Goal: Task Accomplishment & Management: Complete application form

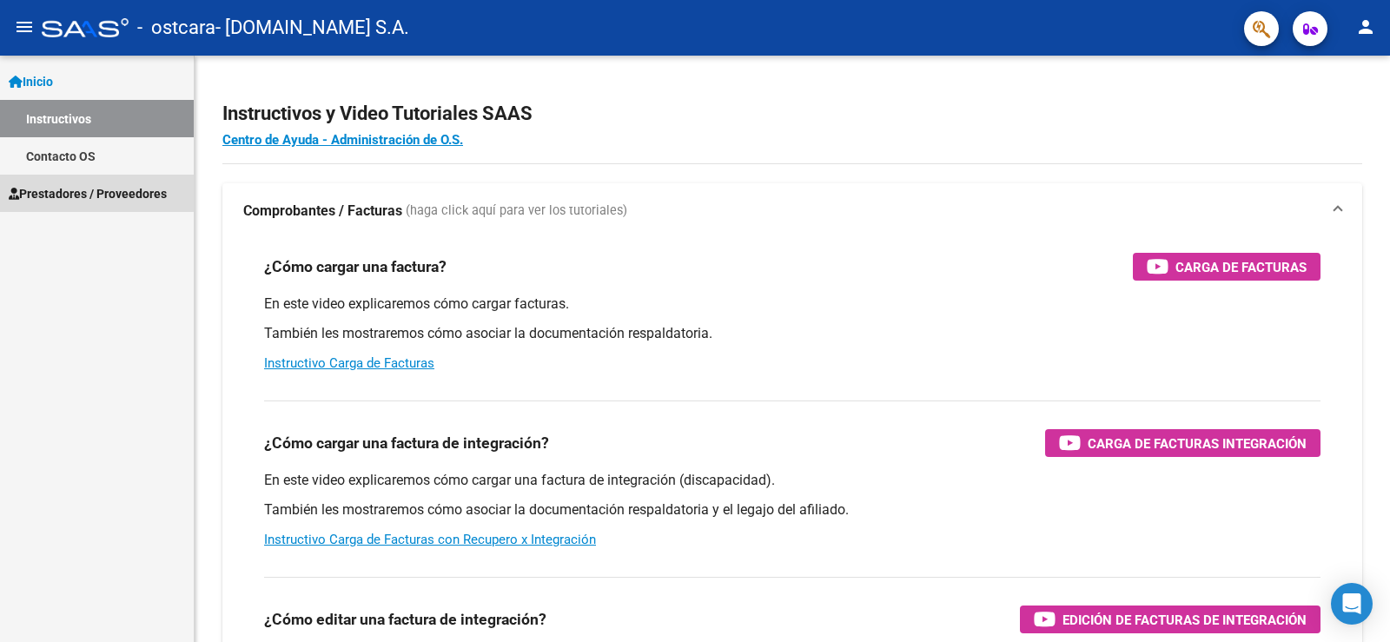
click at [78, 192] on span "Prestadores / Proveedores" at bounding box center [88, 193] width 158 height 19
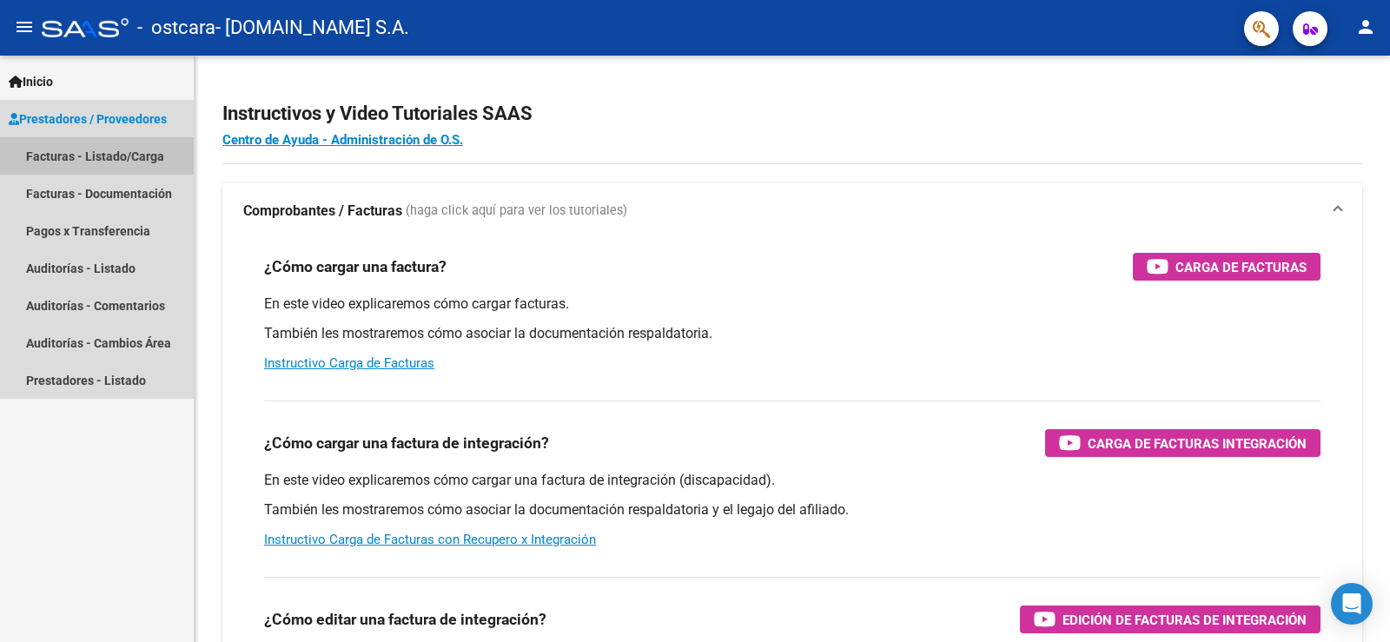
click at [116, 156] on link "Facturas - Listado/Carga" at bounding box center [97, 155] width 194 height 37
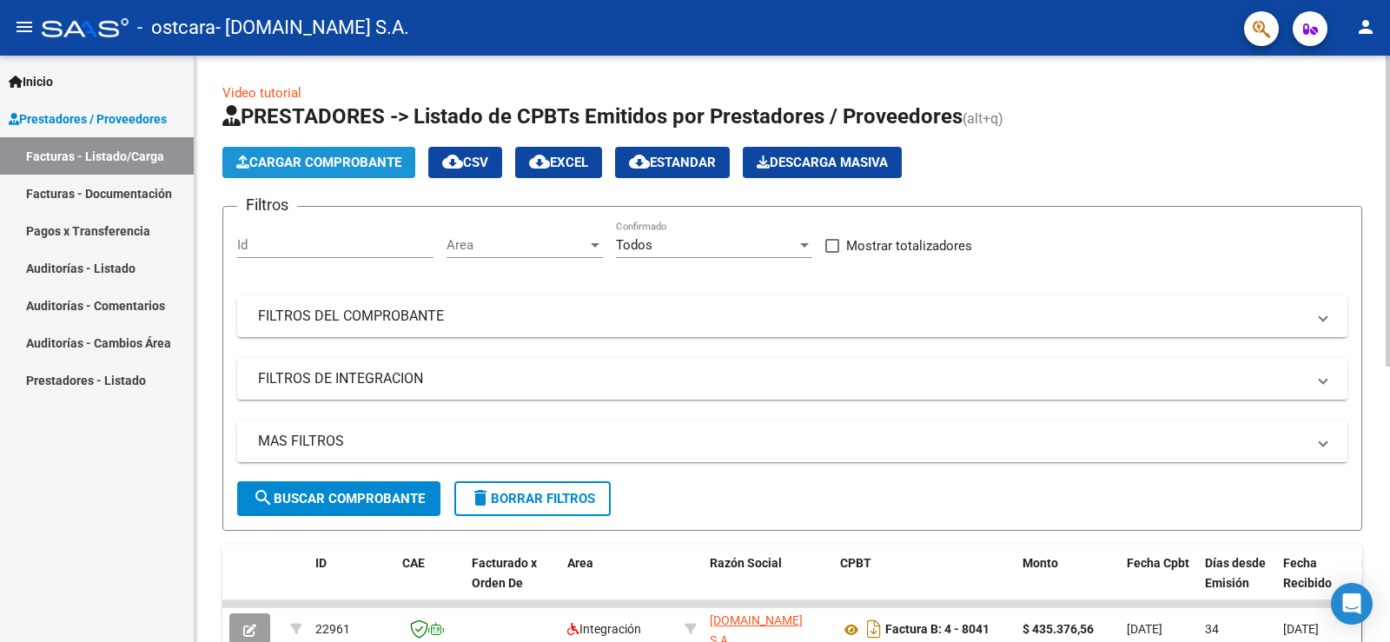
click at [310, 162] on span "Cargar Comprobante" at bounding box center [318, 163] width 165 height 16
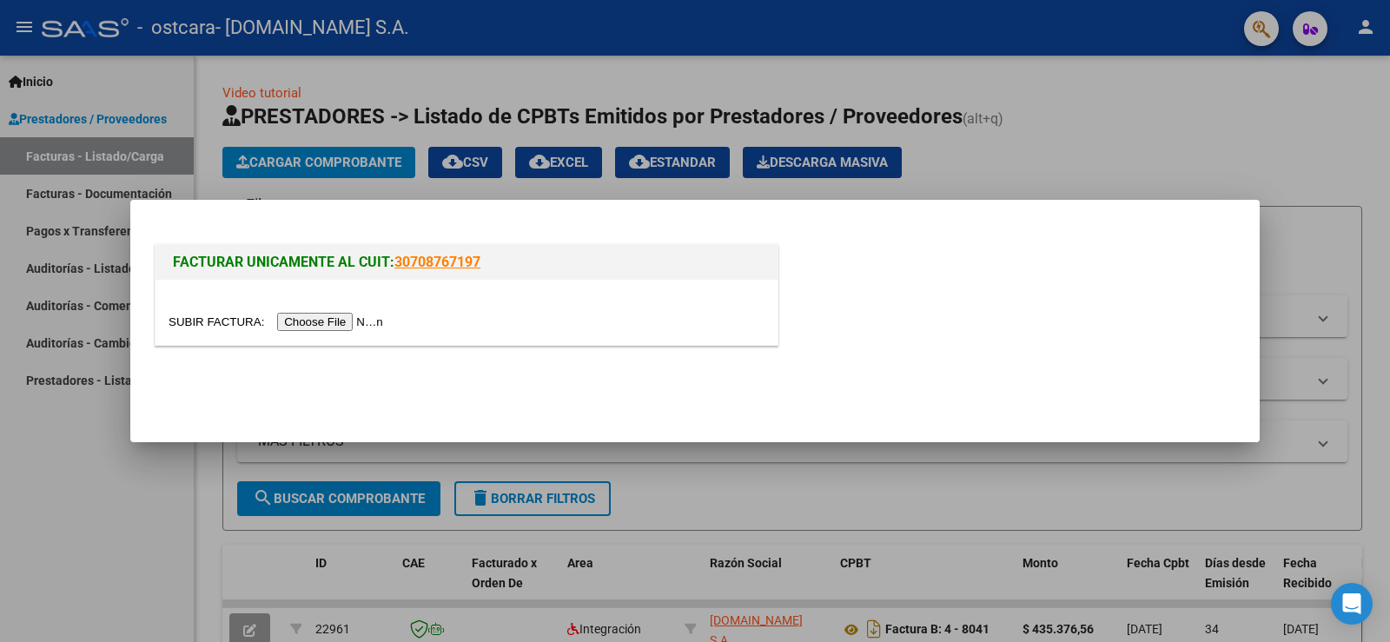
click at [301, 321] on input "file" at bounding box center [279, 322] width 220 height 18
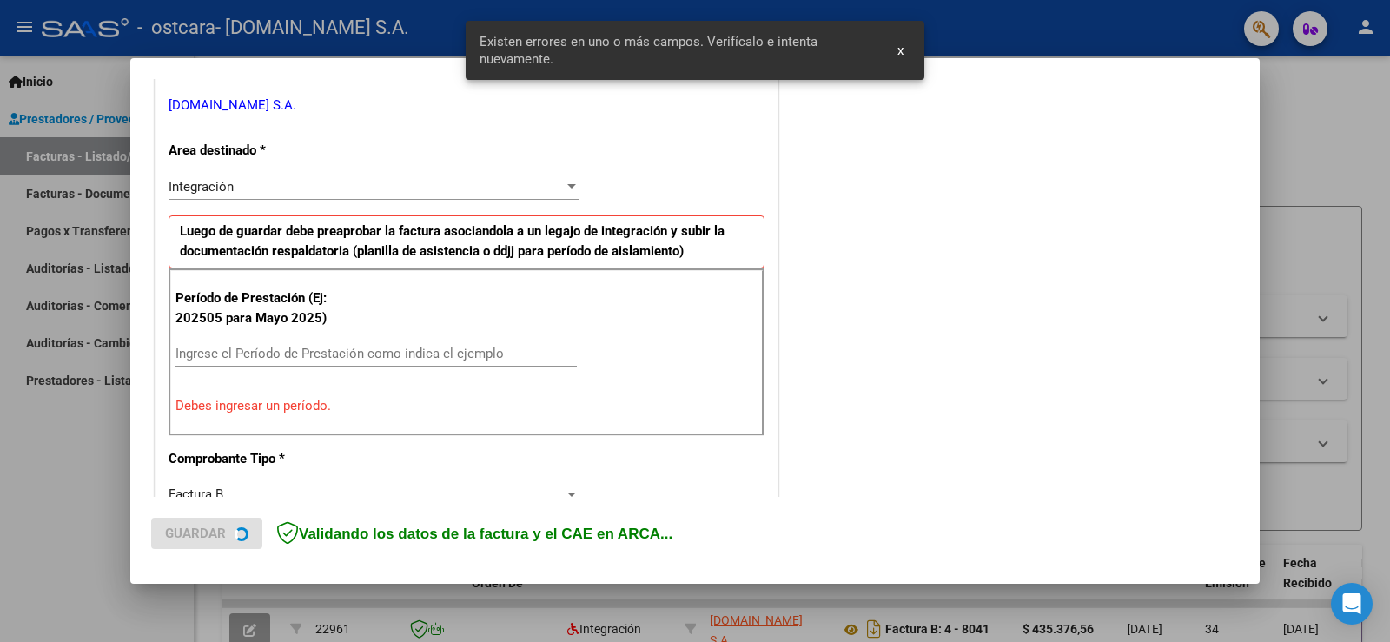
scroll to position [364, 0]
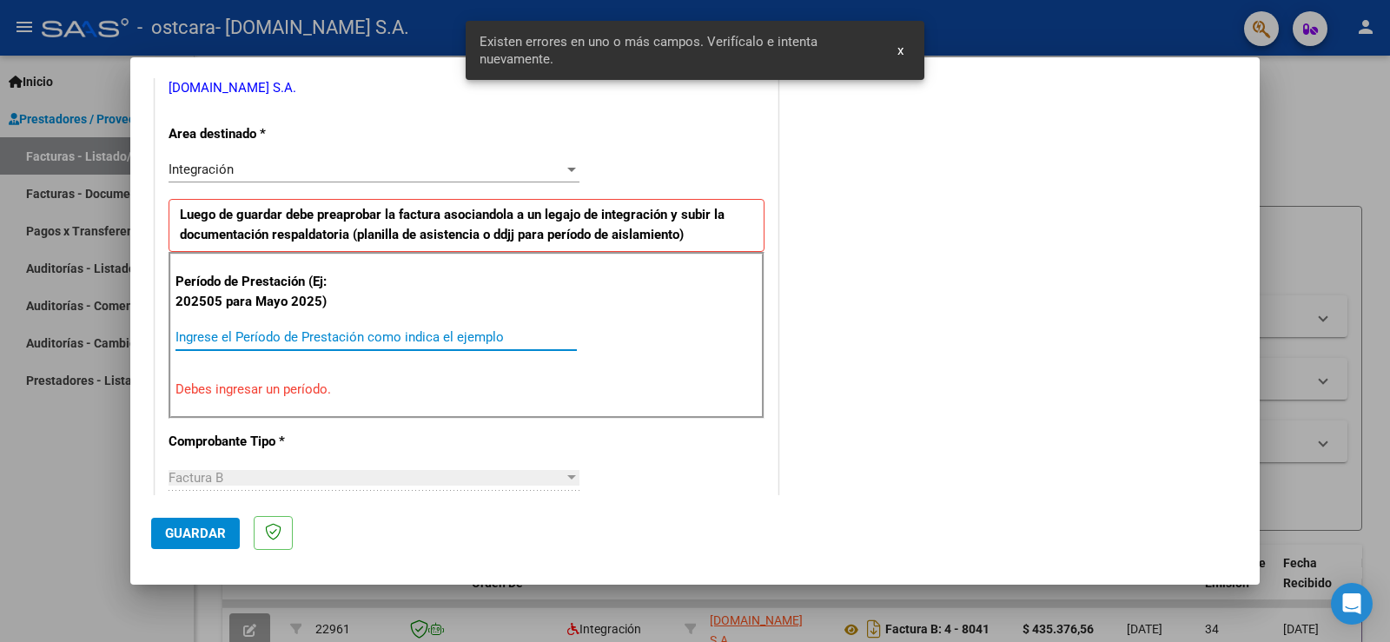
click at [264, 335] on input "Ingrese el Período de Prestación como indica el ejemplo" at bounding box center [375, 337] width 401 height 16
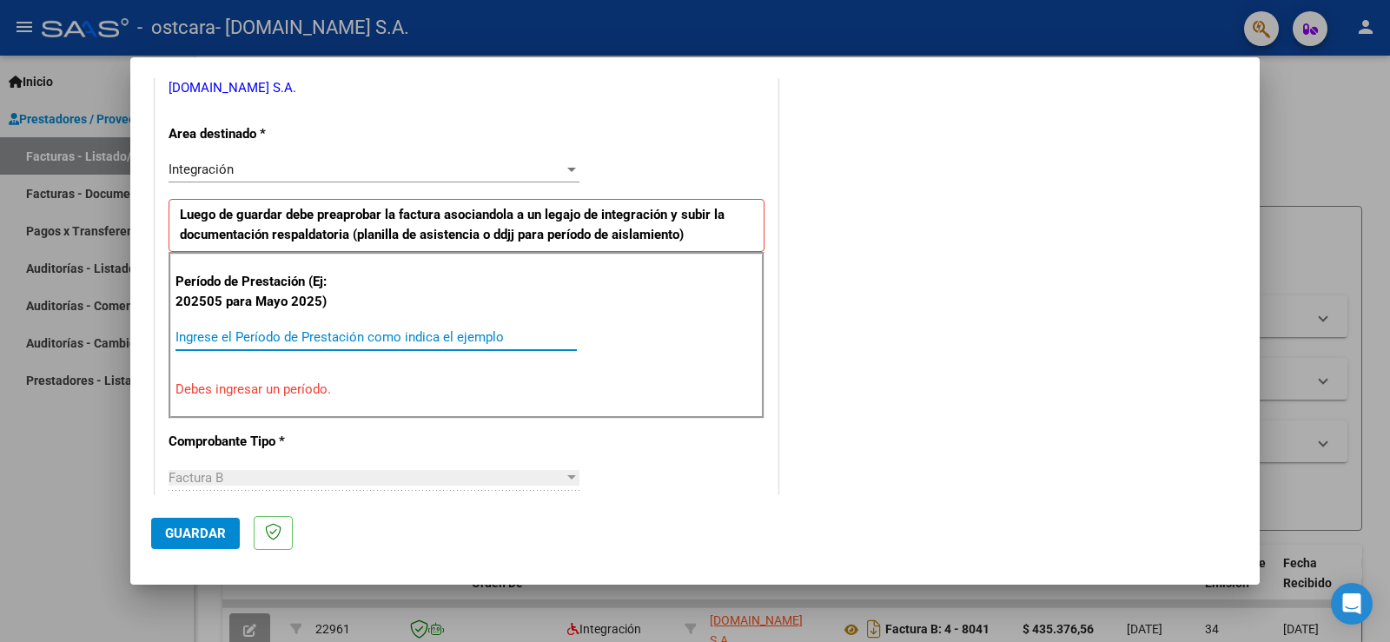
click at [262, 337] on input "Ingrese el Período de Prestación como indica el ejemplo" at bounding box center [375, 337] width 401 height 16
click at [375, 362] on div "Ingrese el Período de Prestación como indica el ejemplo" at bounding box center [375, 345] width 401 height 43
click at [276, 340] on input "Ingrese el Período de Prestación como indica el ejemplo" at bounding box center [375, 337] width 401 height 16
click at [203, 337] on input "20258" at bounding box center [375, 337] width 401 height 16
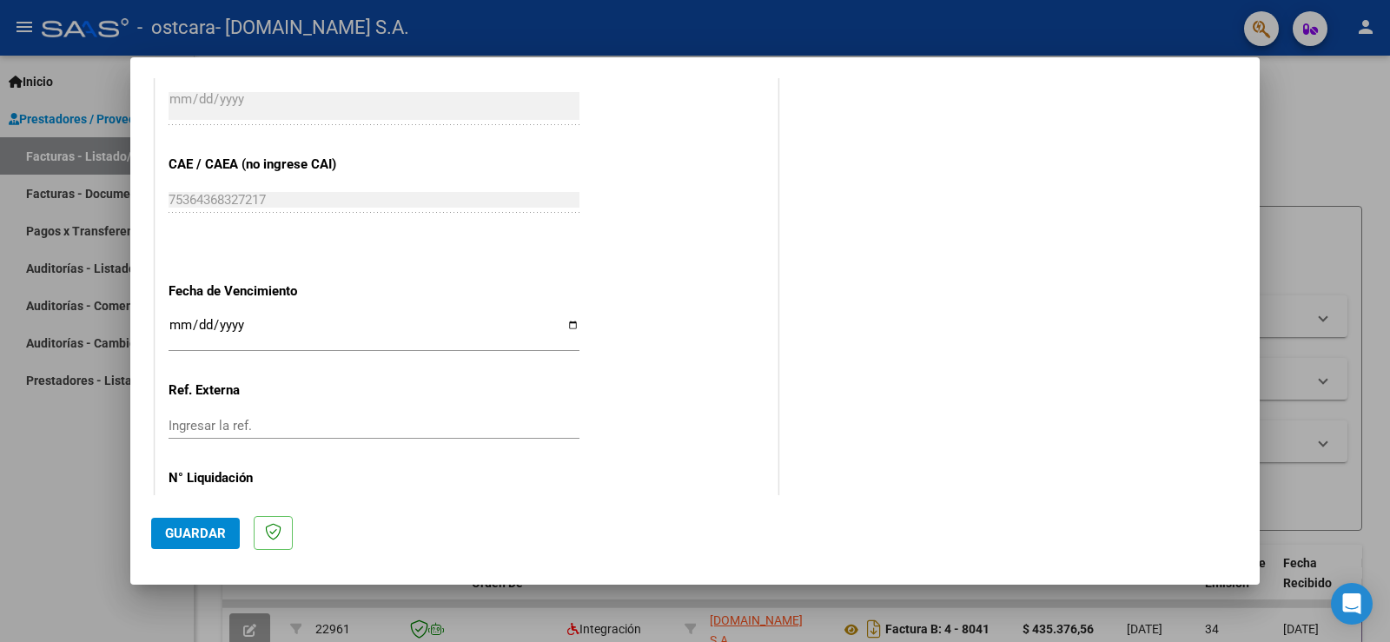
scroll to position [1112, 0]
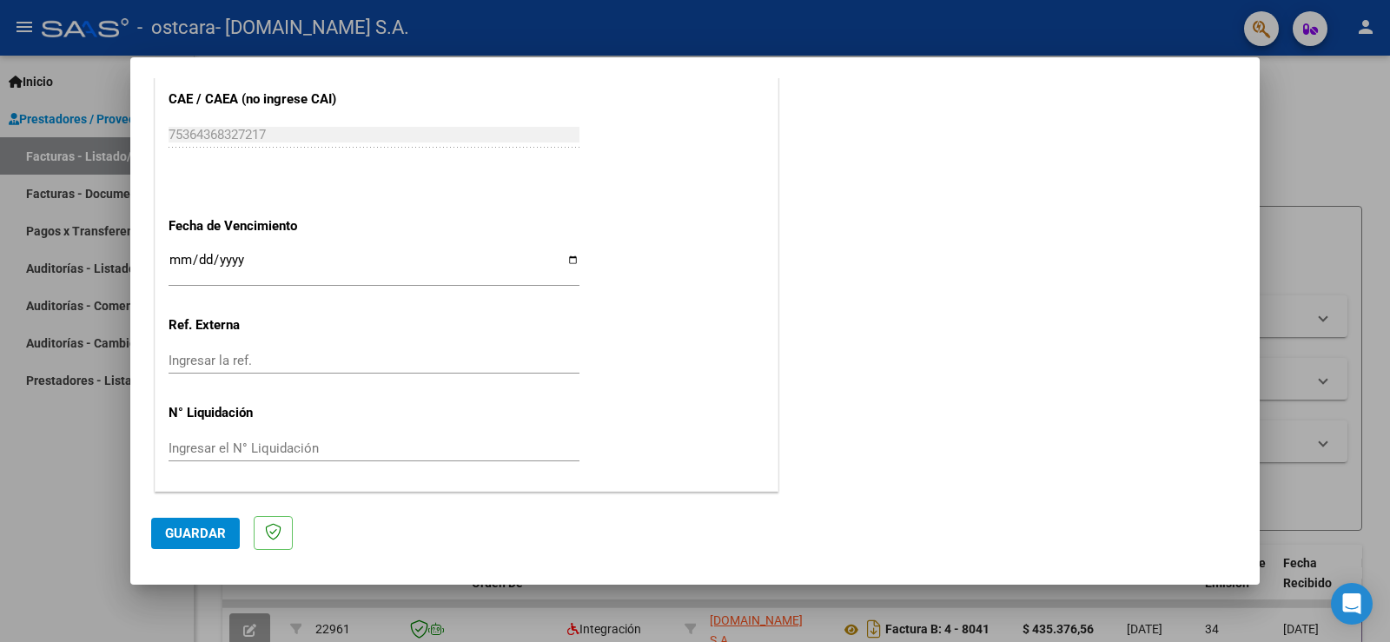
type input "202508"
click at [174, 532] on span "Guardar" at bounding box center [195, 534] width 61 height 16
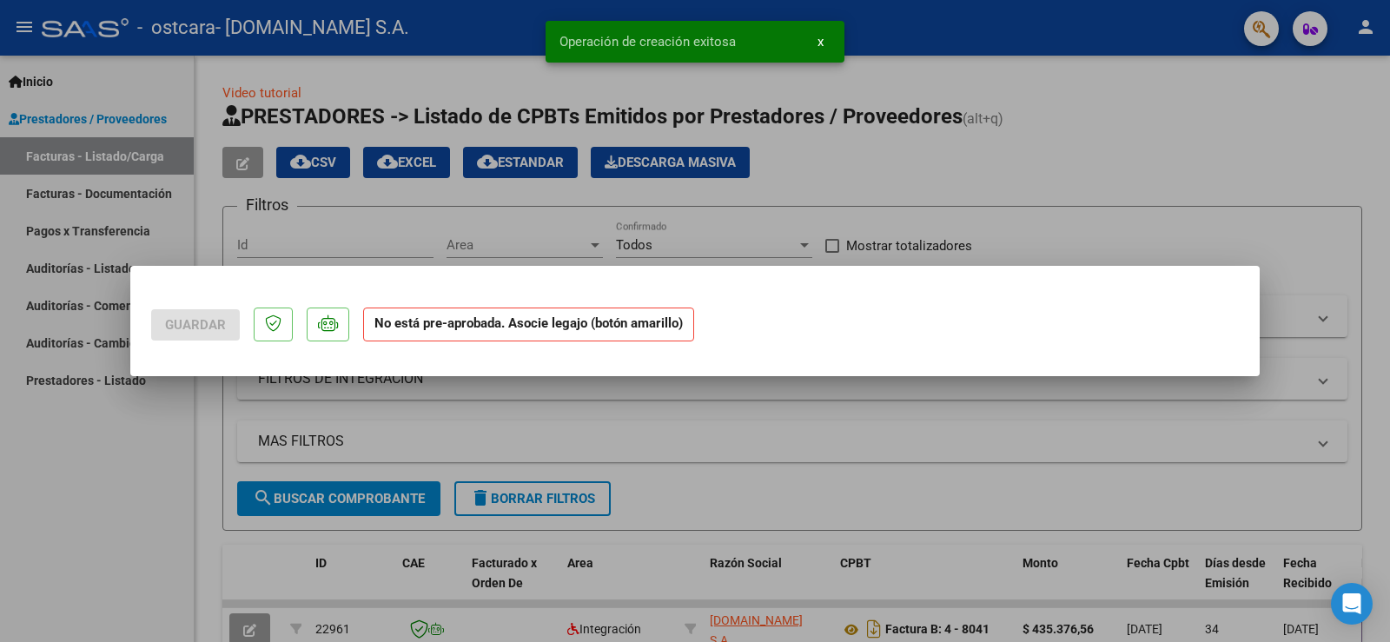
scroll to position [0, 0]
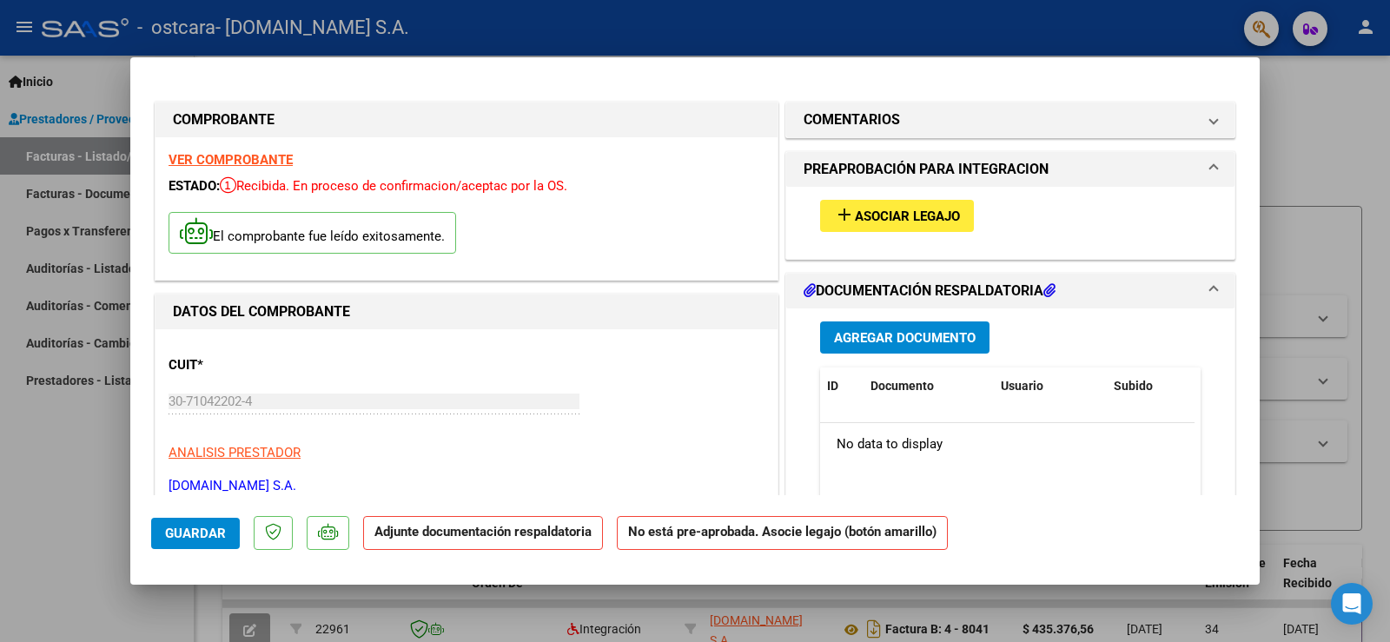
click at [870, 218] on span "Asociar Legajo" at bounding box center [907, 217] width 105 height 16
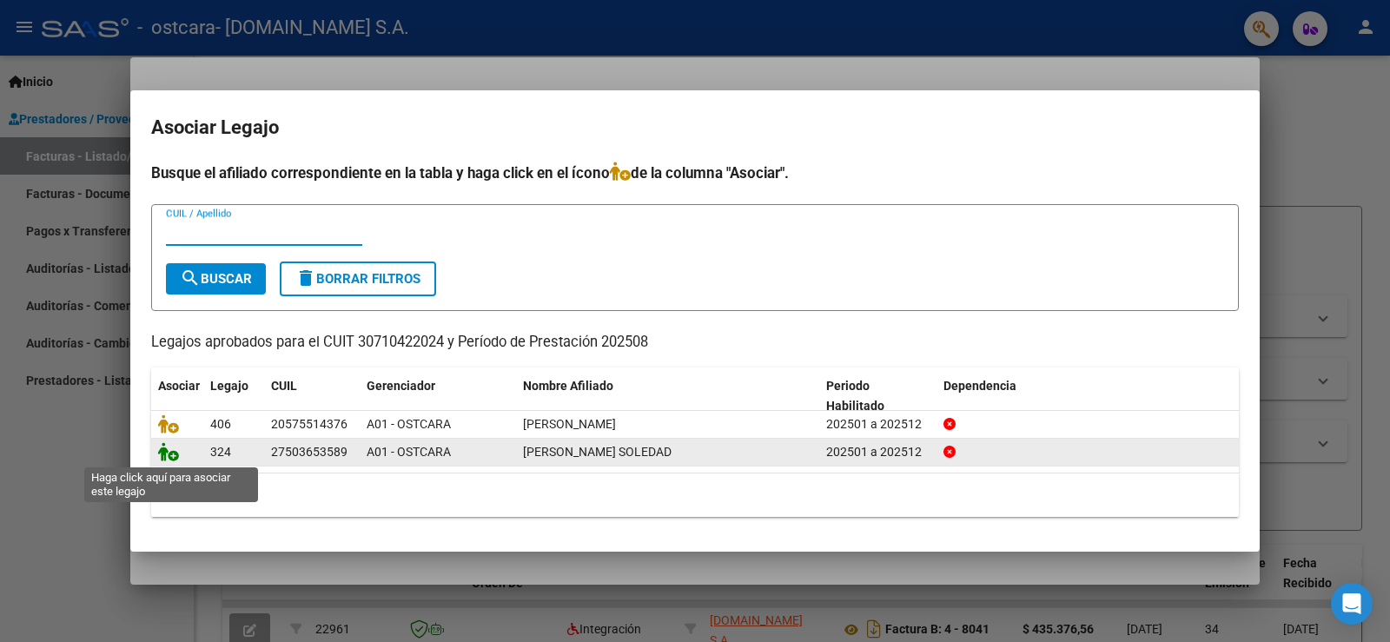
click at [162, 458] on icon at bounding box center [168, 451] width 21 height 19
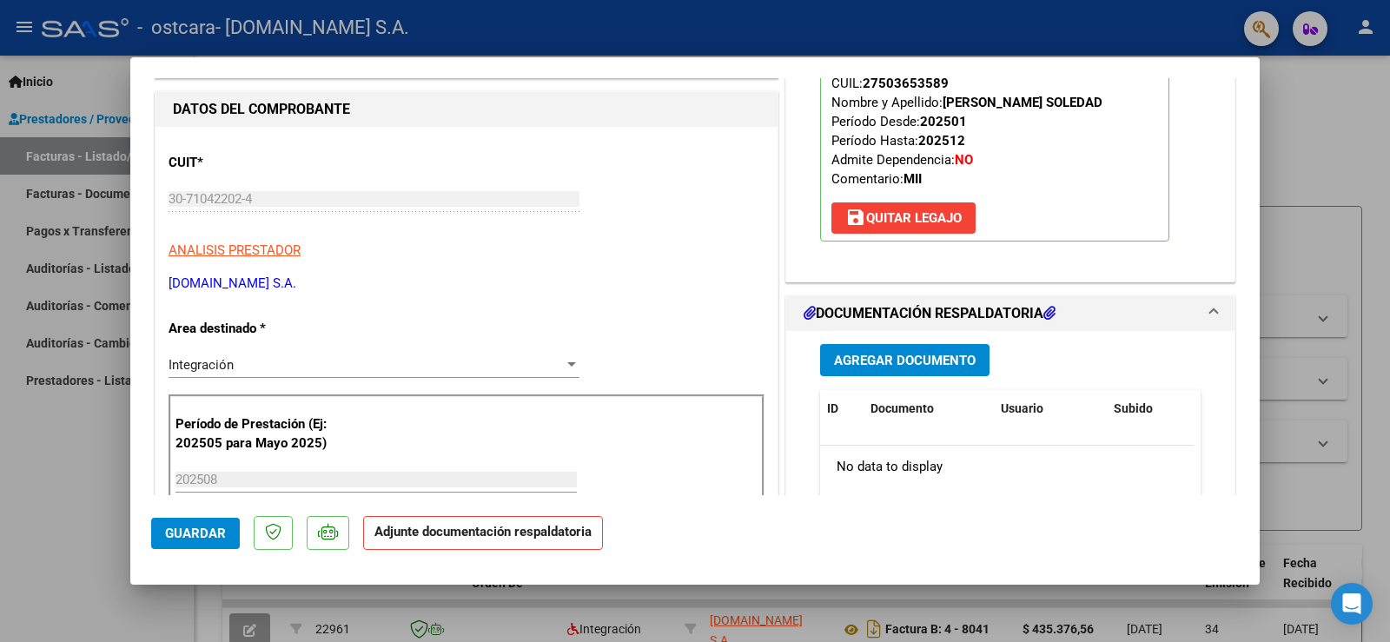
scroll to position [261, 0]
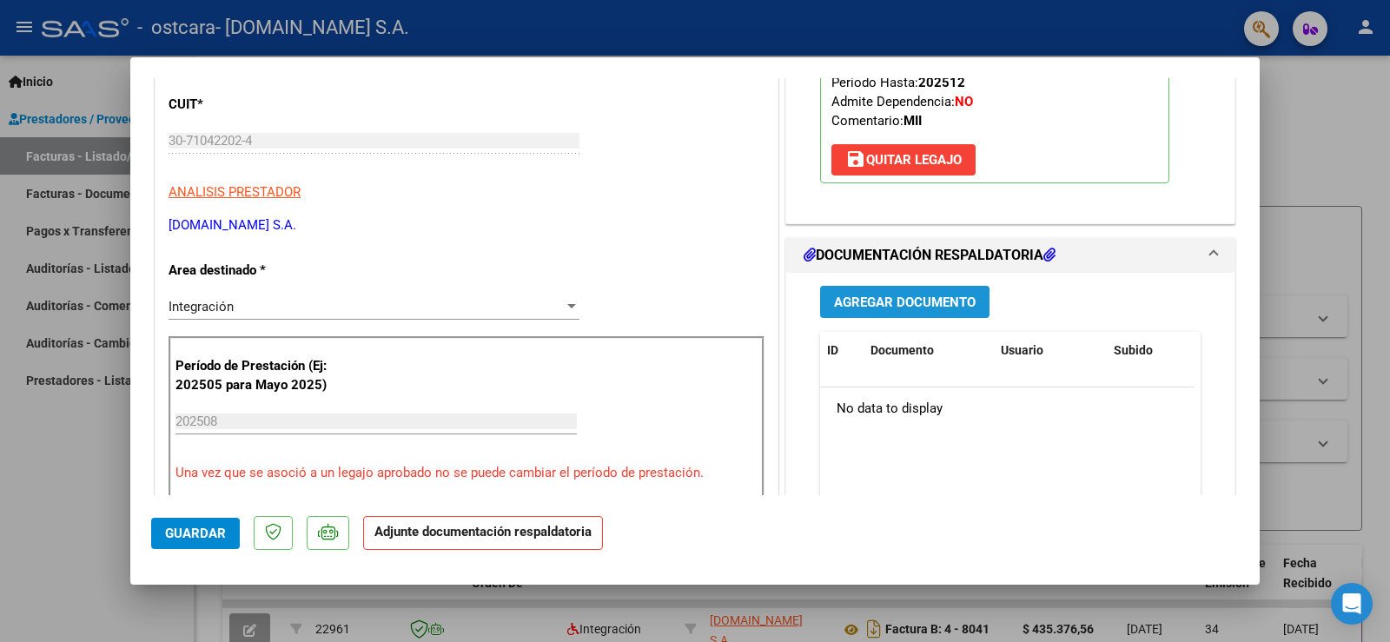
click at [909, 306] on span "Agregar Documento" at bounding box center [905, 303] width 142 height 16
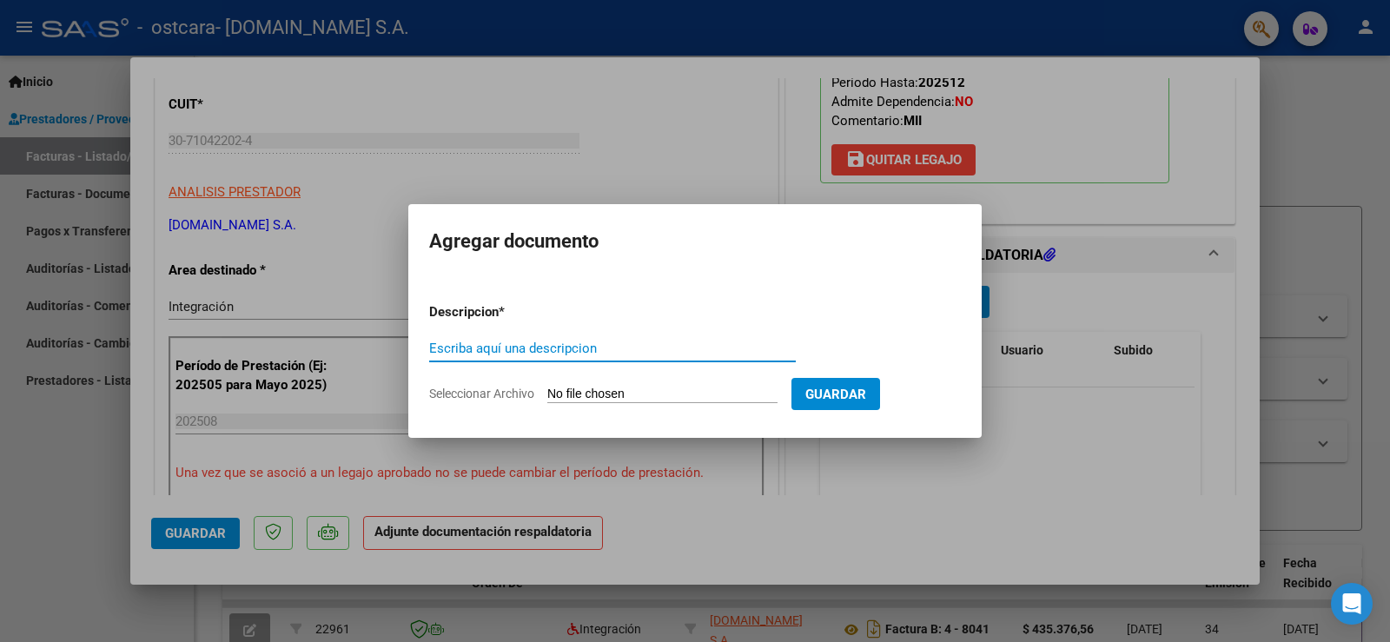
click at [486, 350] on input "Escriba aquí una descripcion" at bounding box center [612, 349] width 367 height 16
type input "PLANILLA DE ASISTENCIA AGOSTO"
click at [557, 394] on input "Seleccionar Archivo" at bounding box center [662, 395] width 230 height 17
click at [621, 392] on input "Seleccionar Archivo" at bounding box center [662, 395] width 230 height 17
type input "C:\fakepath\[PERSON_NAME] 8-2025.pdf"
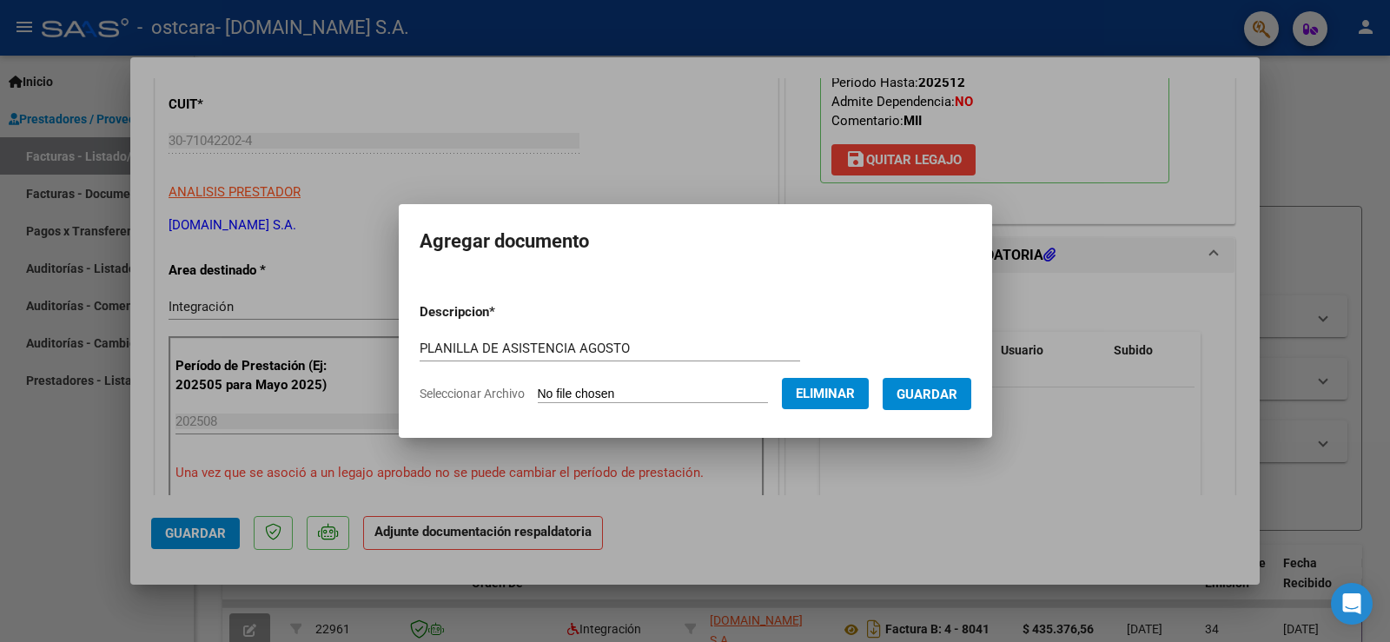
click at [810, 389] on button "Eliminar" at bounding box center [825, 393] width 87 height 31
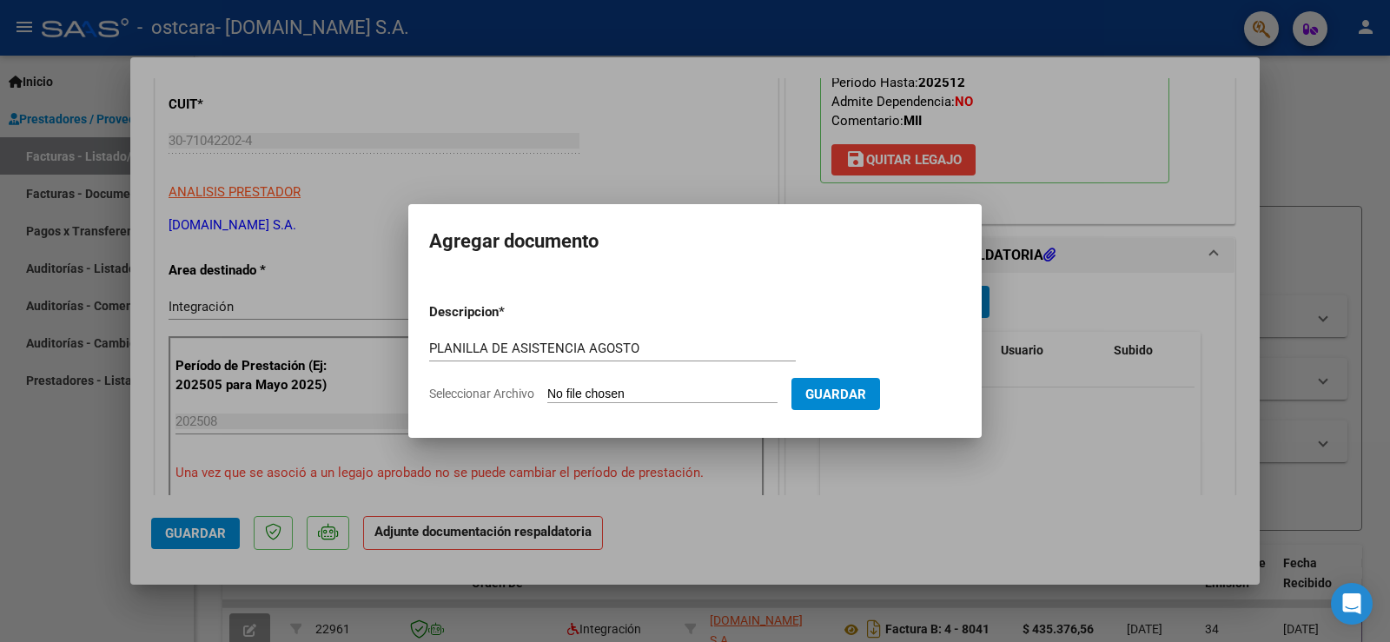
click at [636, 387] on input "Seleccionar Archivo" at bounding box center [662, 395] width 230 height 17
type input "C:\fakepath\OSTCARA 8_2025 TTO [PERSON_NAME].pdf"
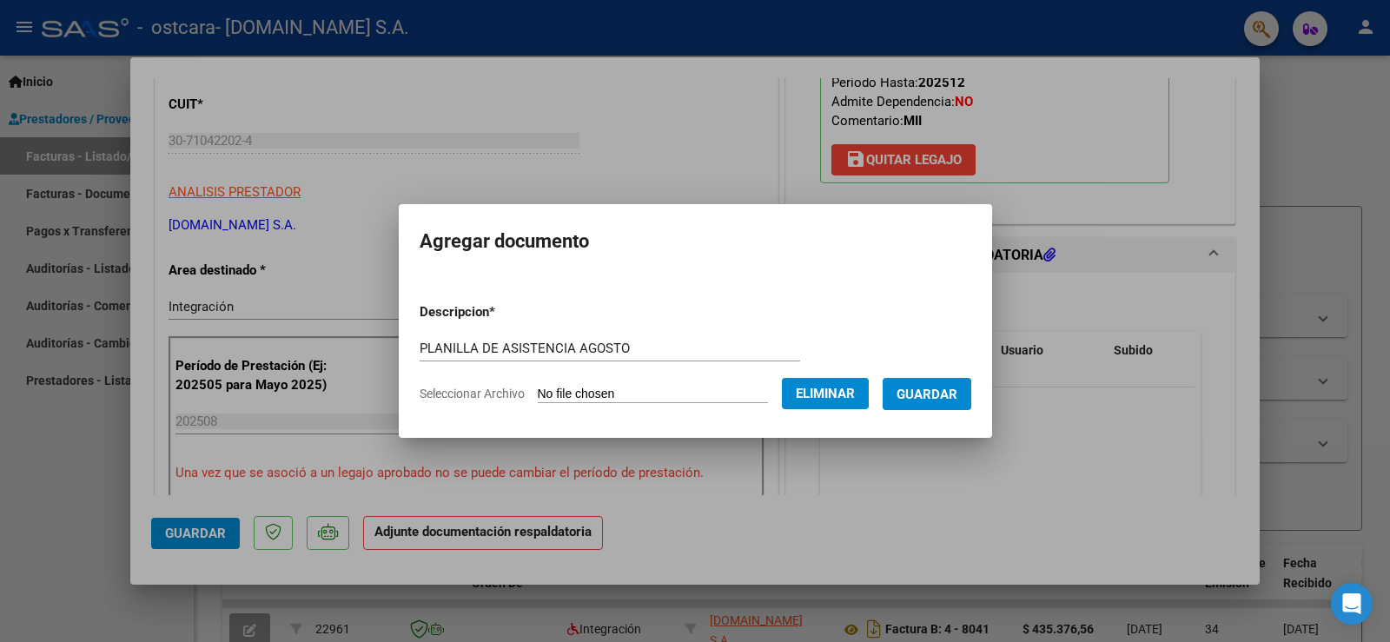
click at [913, 391] on button "Guardar" at bounding box center [927, 394] width 89 height 32
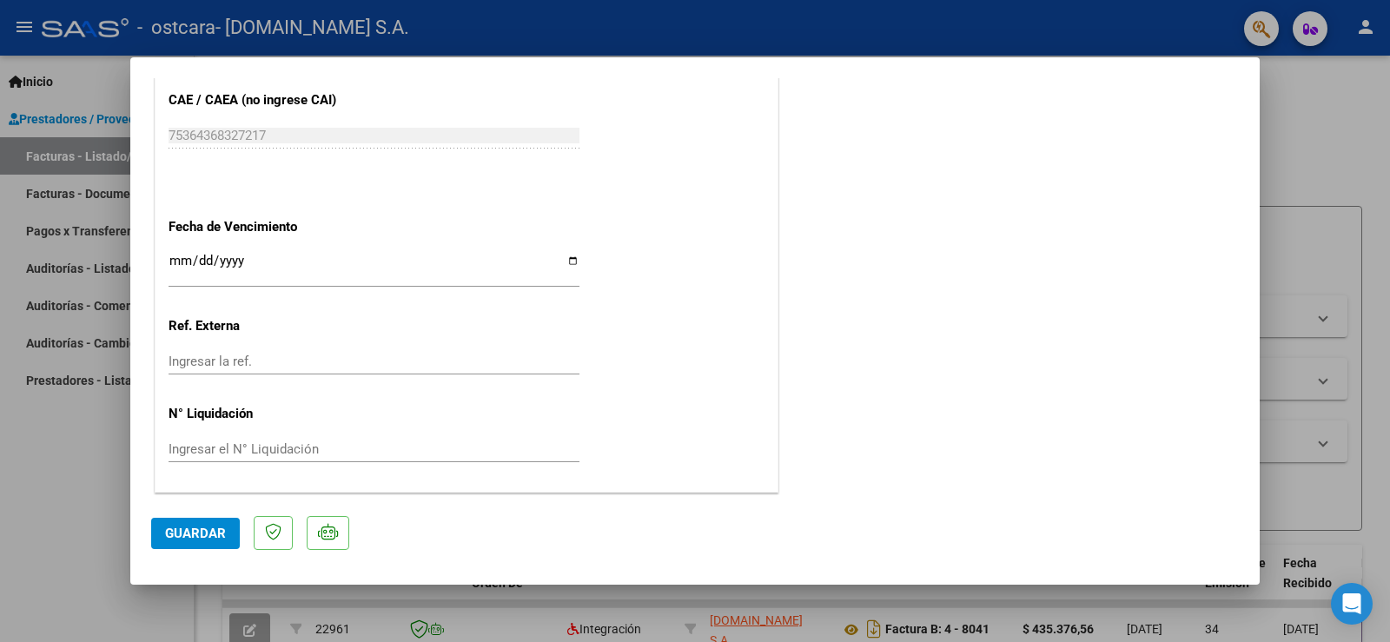
scroll to position [1138, 0]
click at [194, 541] on button "Guardar" at bounding box center [195, 533] width 89 height 31
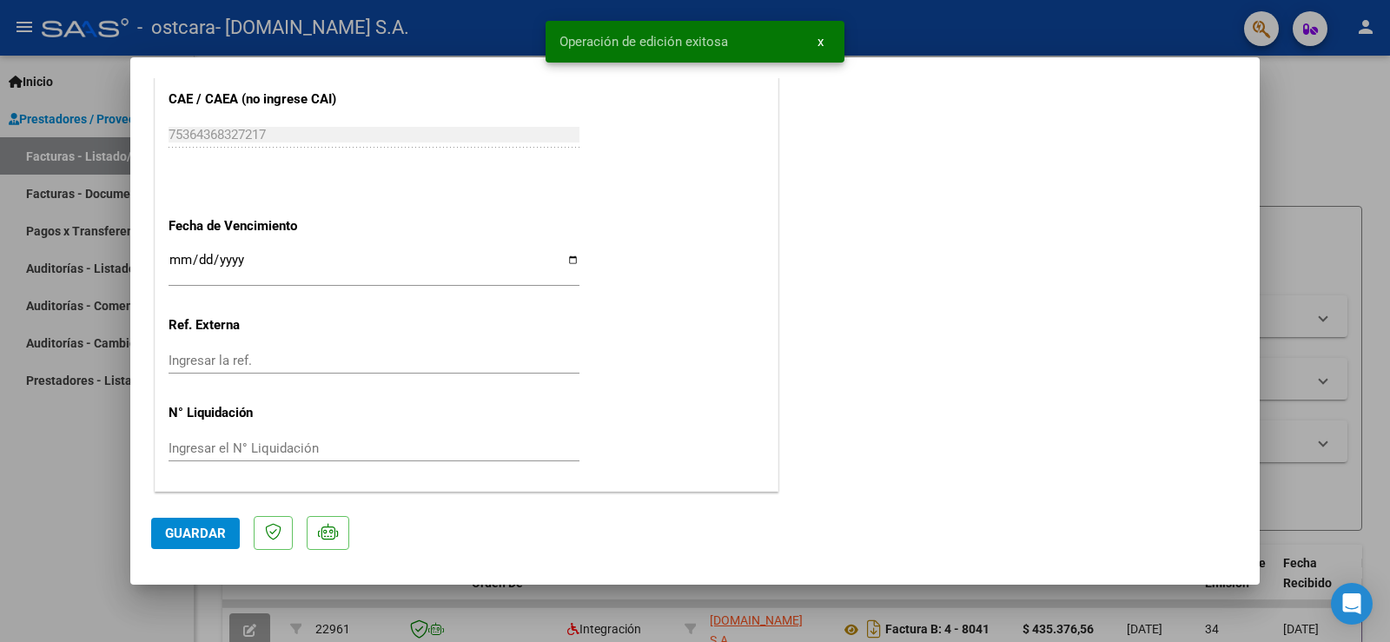
click at [1339, 126] on div at bounding box center [695, 321] width 1390 height 642
type input "$ 0,00"
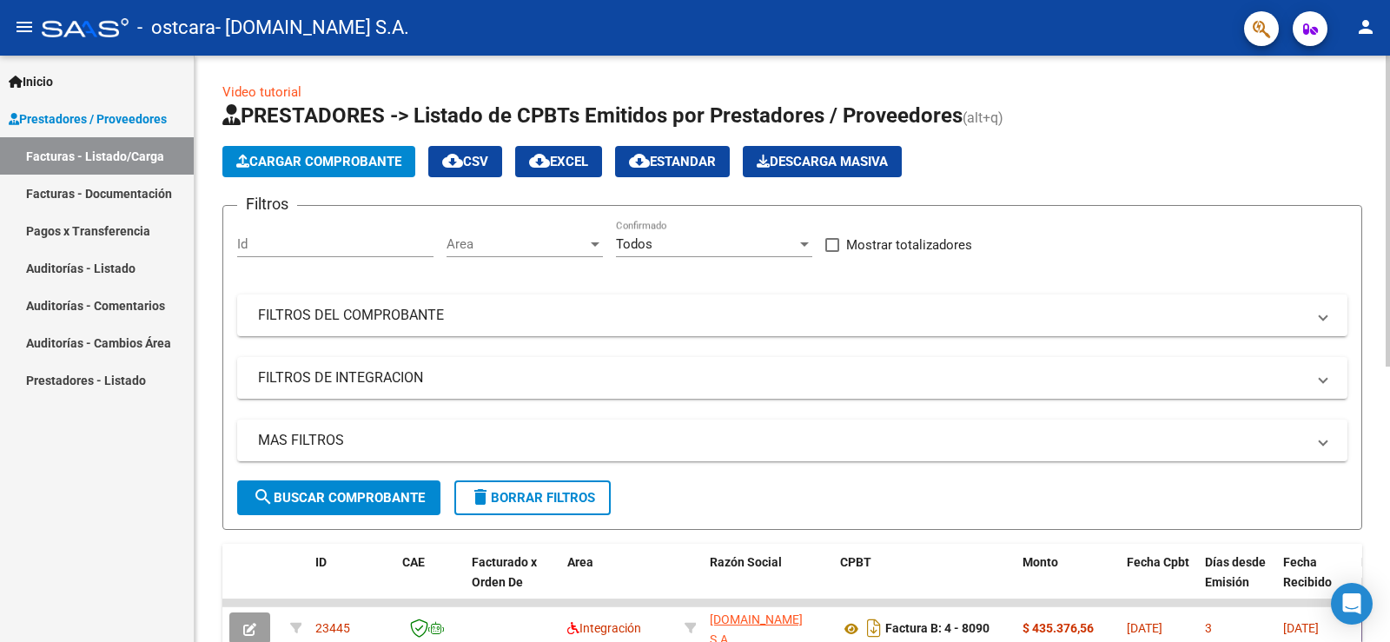
scroll to position [0, 0]
click at [296, 163] on span "Cargar Comprobante" at bounding box center [318, 163] width 165 height 16
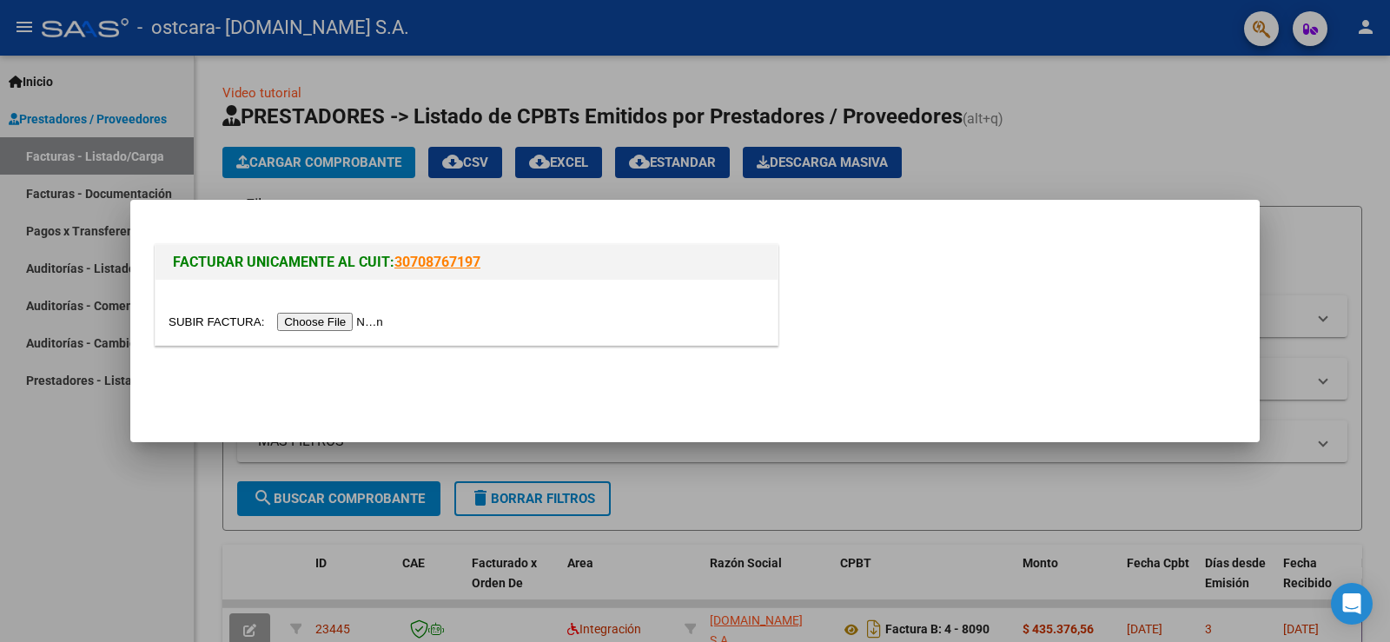
click at [310, 324] on input "file" at bounding box center [279, 322] width 220 height 18
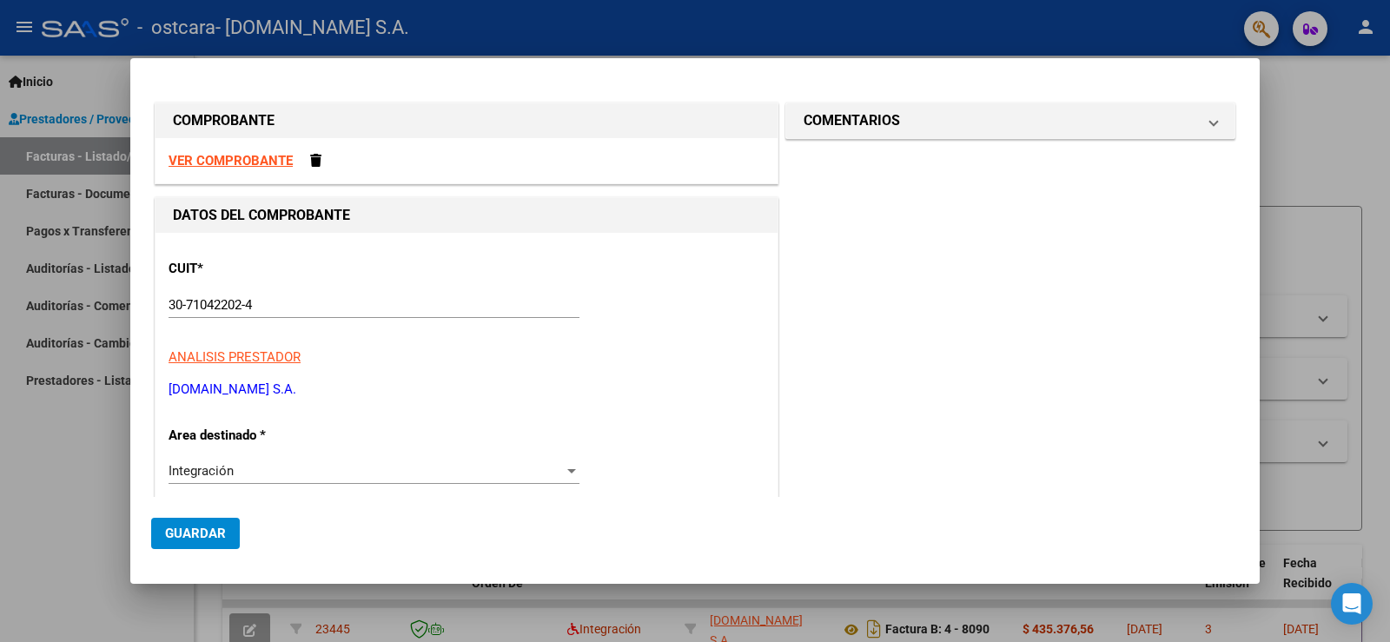
click at [278, 162] on strong "VER COMPROBANTE" at bounding box center [231, 161] width 124 height 16
click at [315, 162] on span at bounding box center [315, 160] width 11 height 13
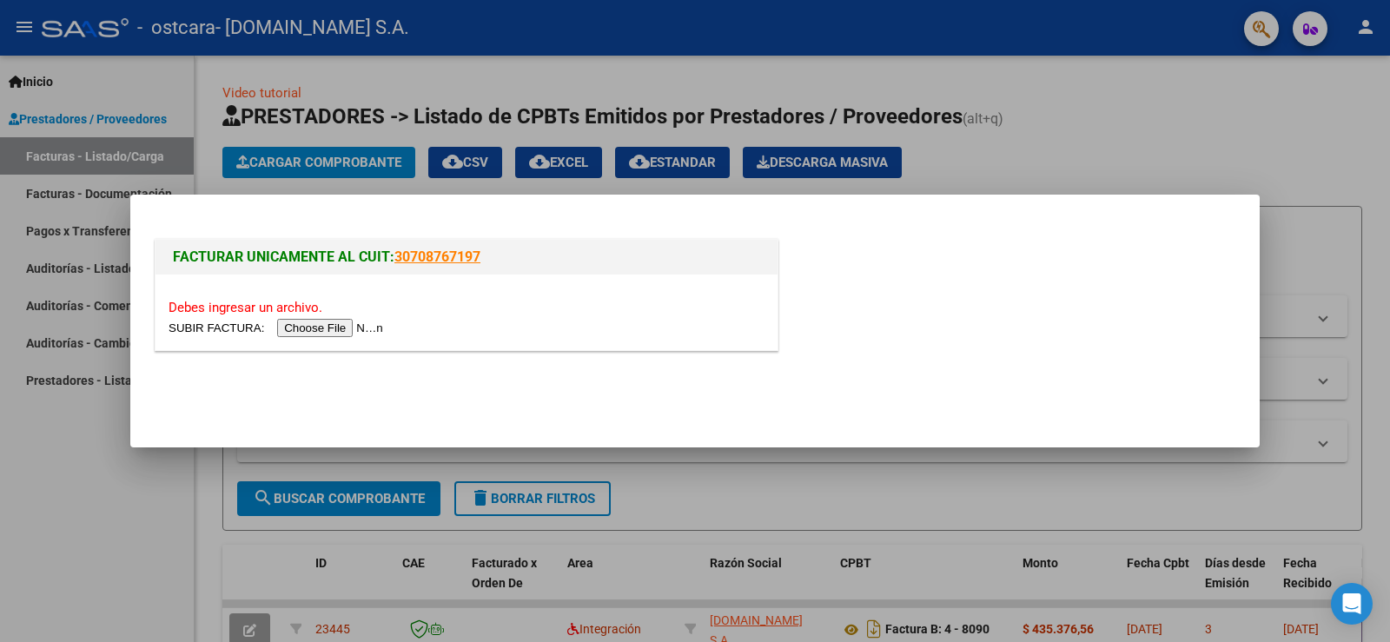
click at [308, 333] on input "file" at bounding box center [279, 328] width 220 height 18
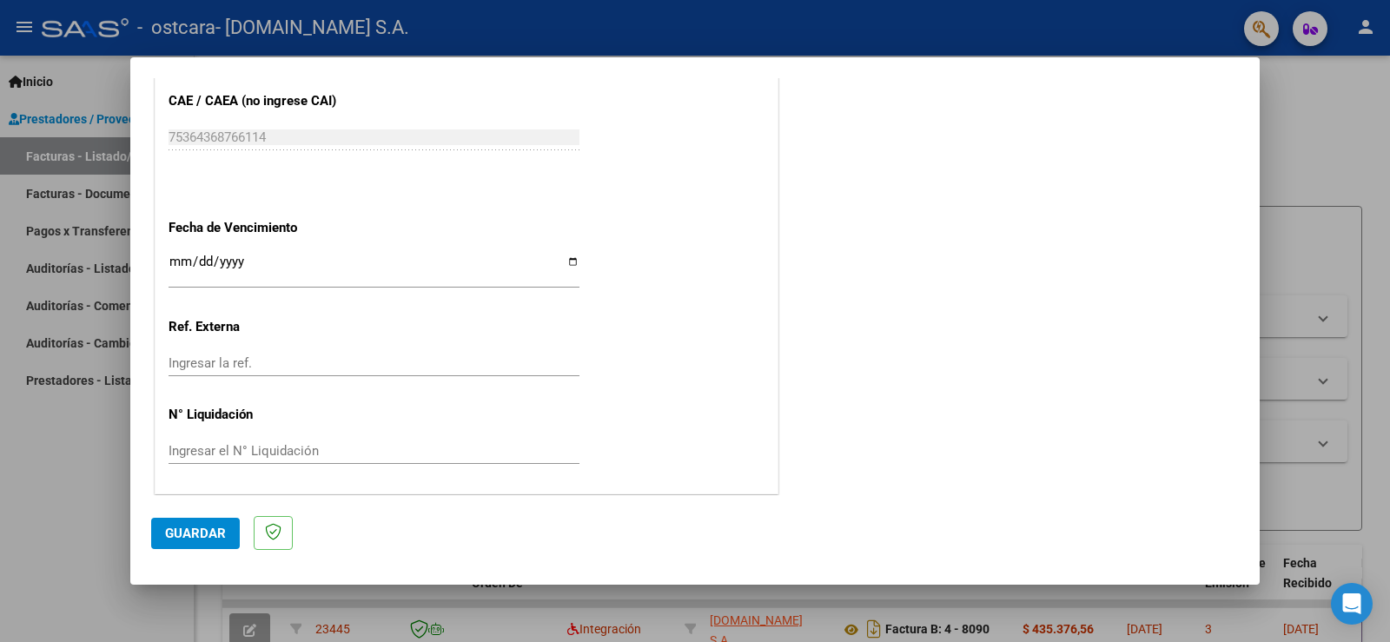
scroll to position [1158, 0]
click at [217, 540] on span "Guardar" at bounding box center [195, 534] width 61 height 16
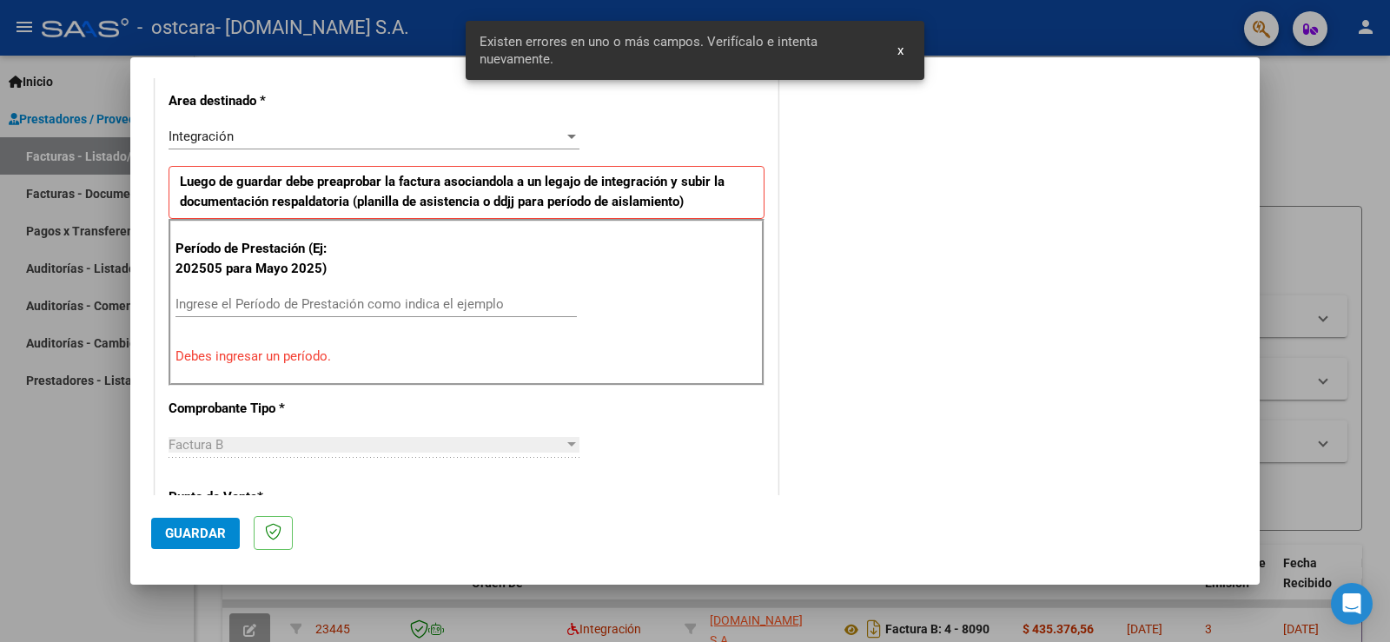
scroll to position [396, 0]
click at [246, 312] on input "Ingrese el Período de Prestación como indica el ejemplo" at bounding box center [375, 305] width 401 height 16
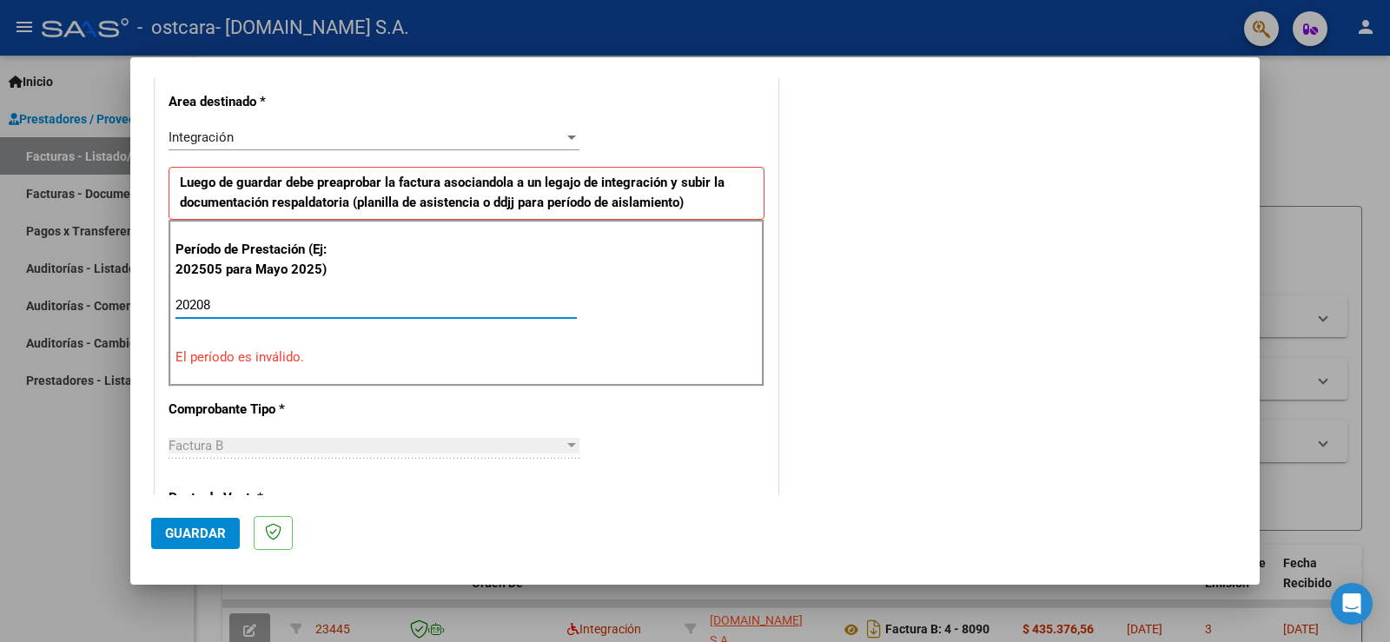
click at [192, 540] on span "Guardar" at bounding box center [195, 534] width 61 height 16
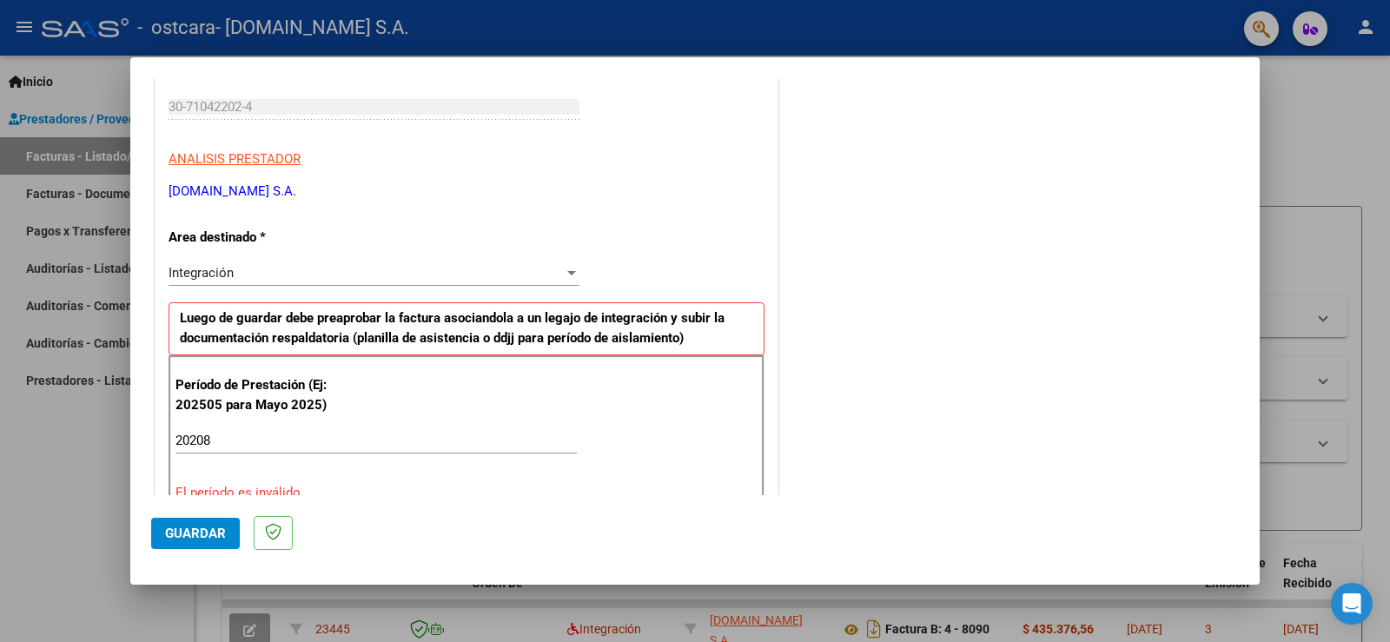
scroll to position [348, 0]
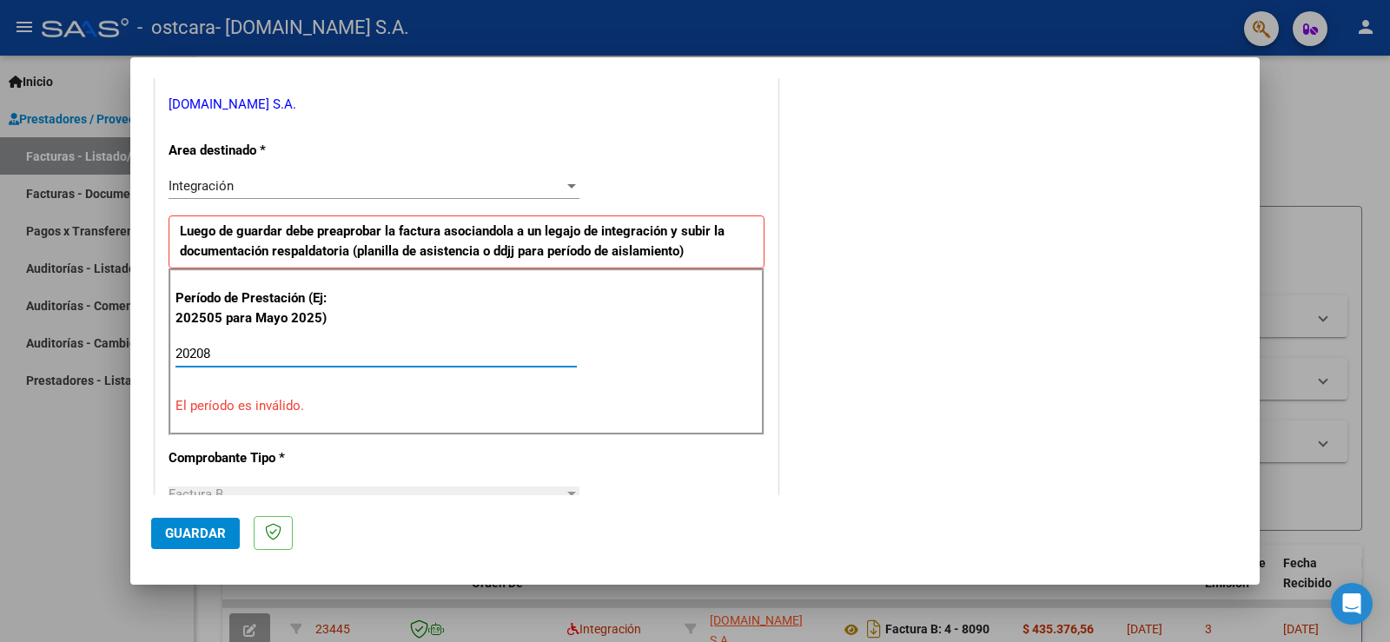
click at [195, 354] on input "20208" at bounding box center [375, 354] width 401 height 16
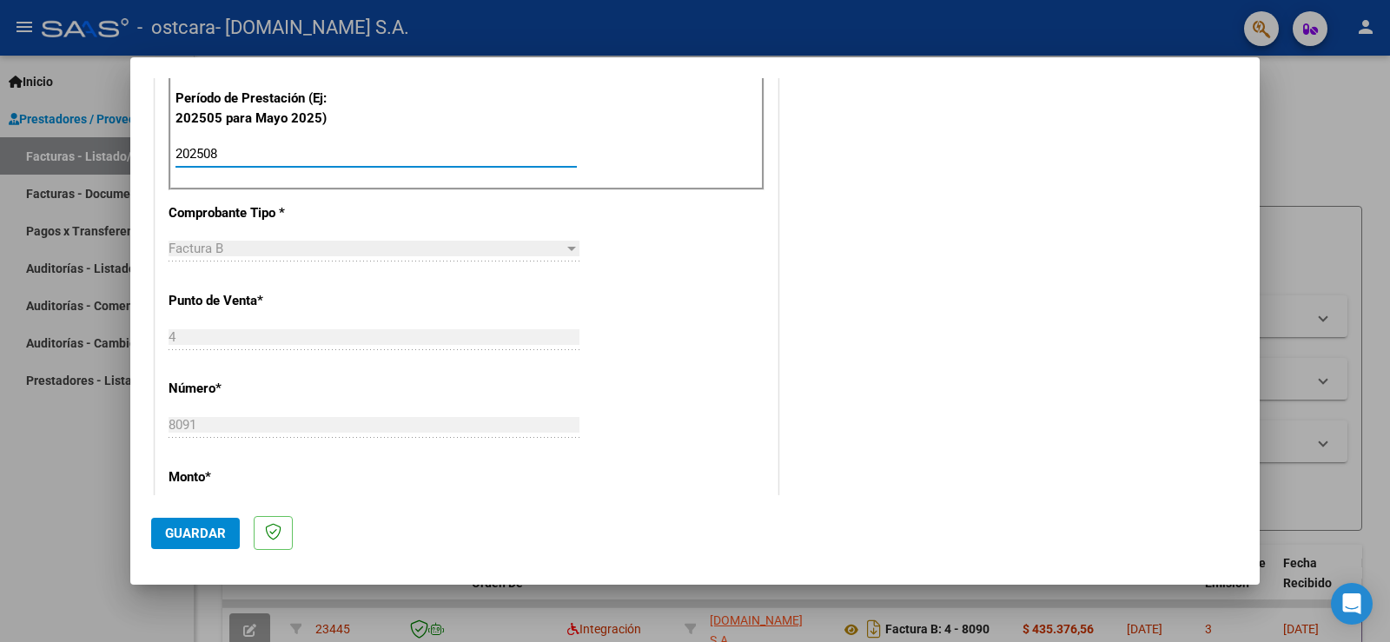
scroll to position [608, 0]
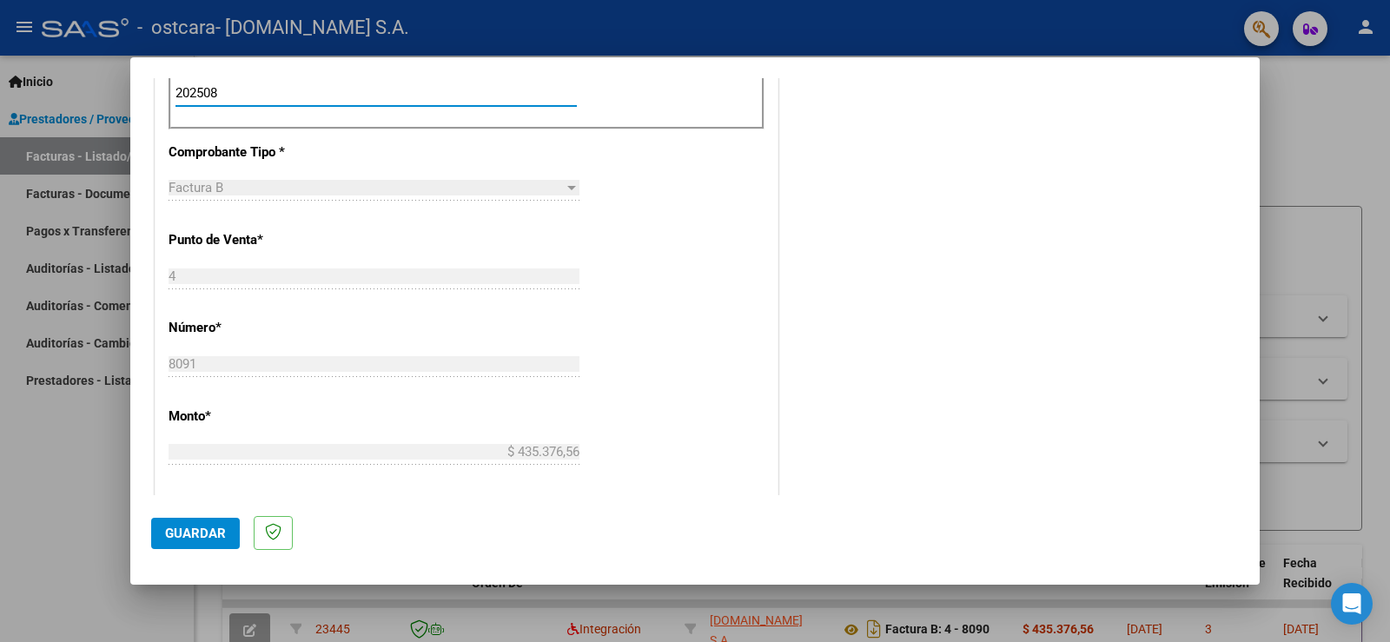
type input "202508"
click at [215, 541] on button "Guardar" at bounding box center [195, 533] width 89 height 31
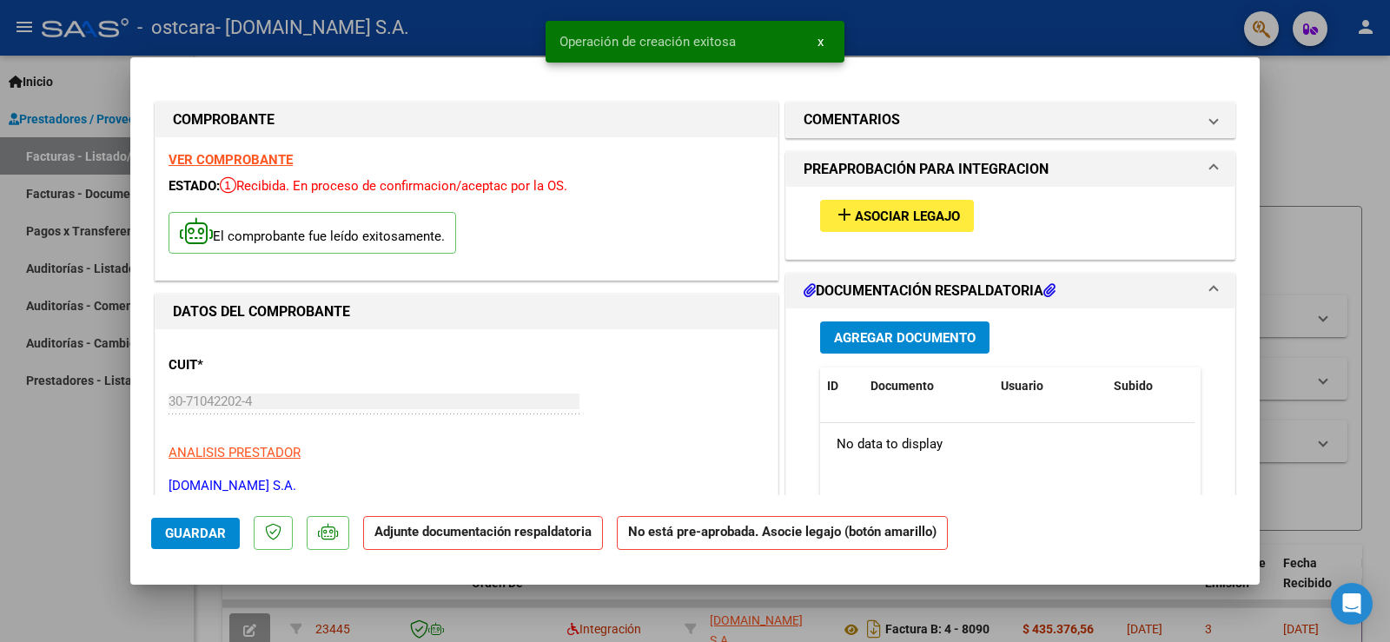
click at [856, 215] on span "Asociar Legajo" at bounding box center [907, 217] width 105 height 16
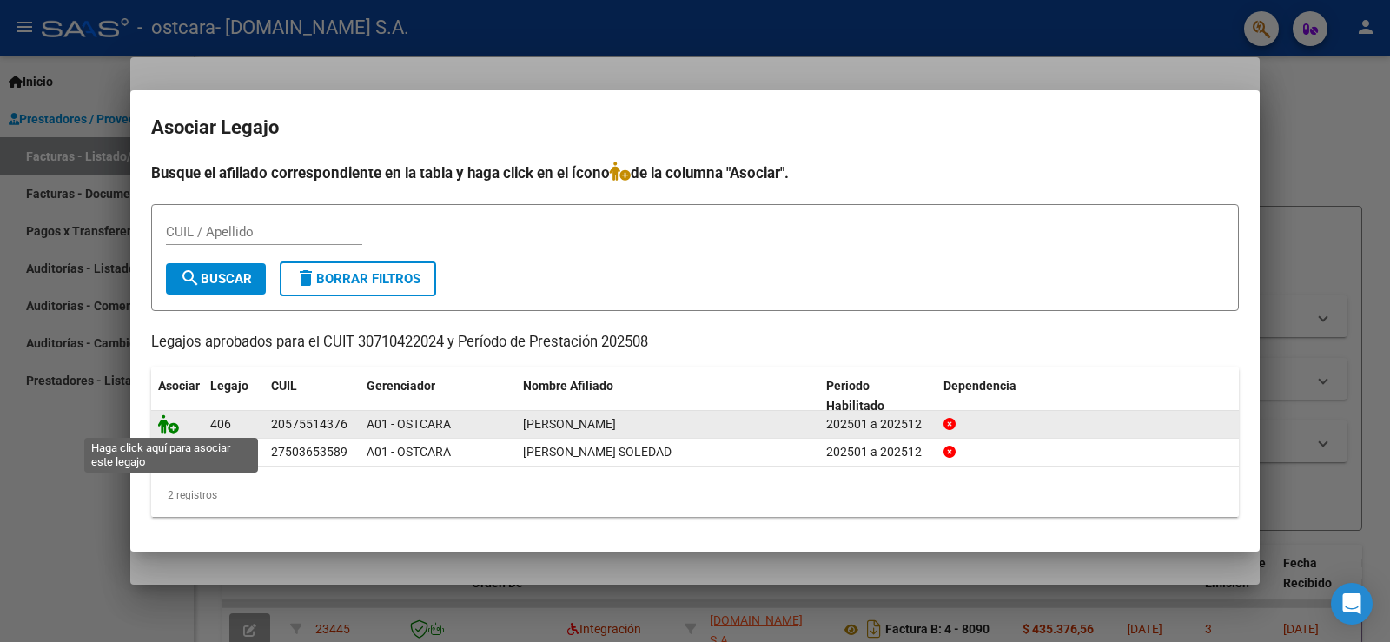
click at [169, 422] on icon at bounding box center [168, 423] width 21 height 19
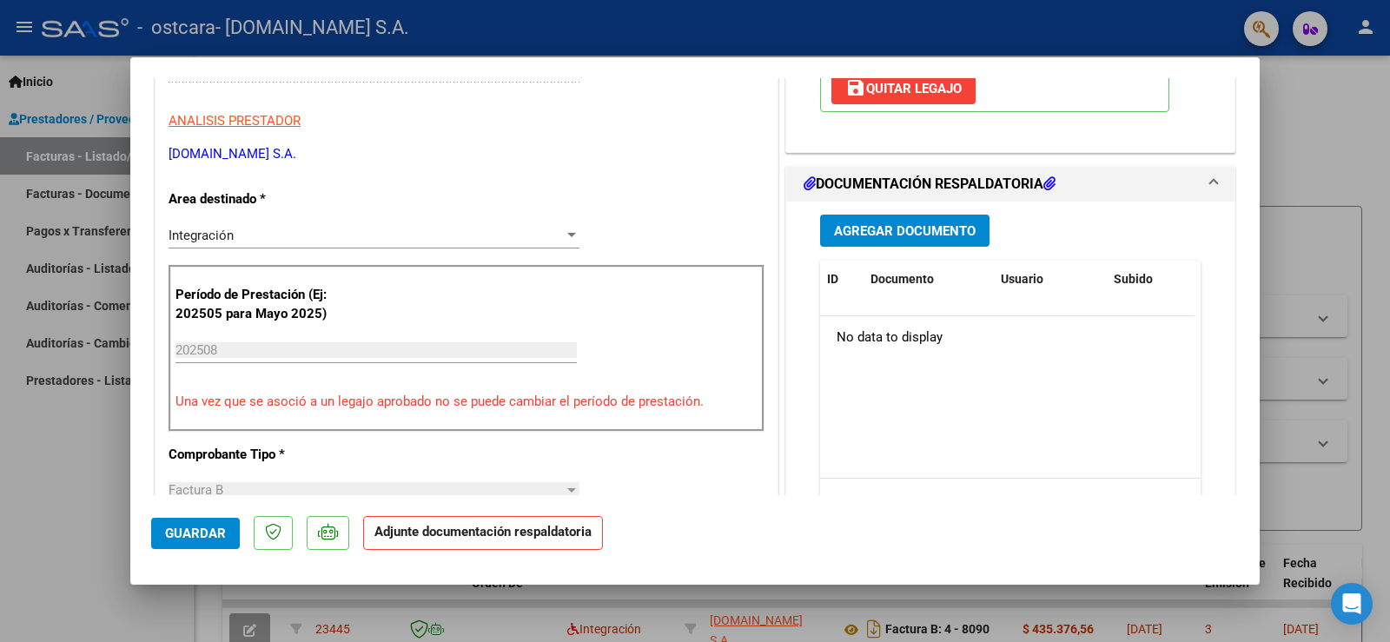
scroll to position [348, 0]
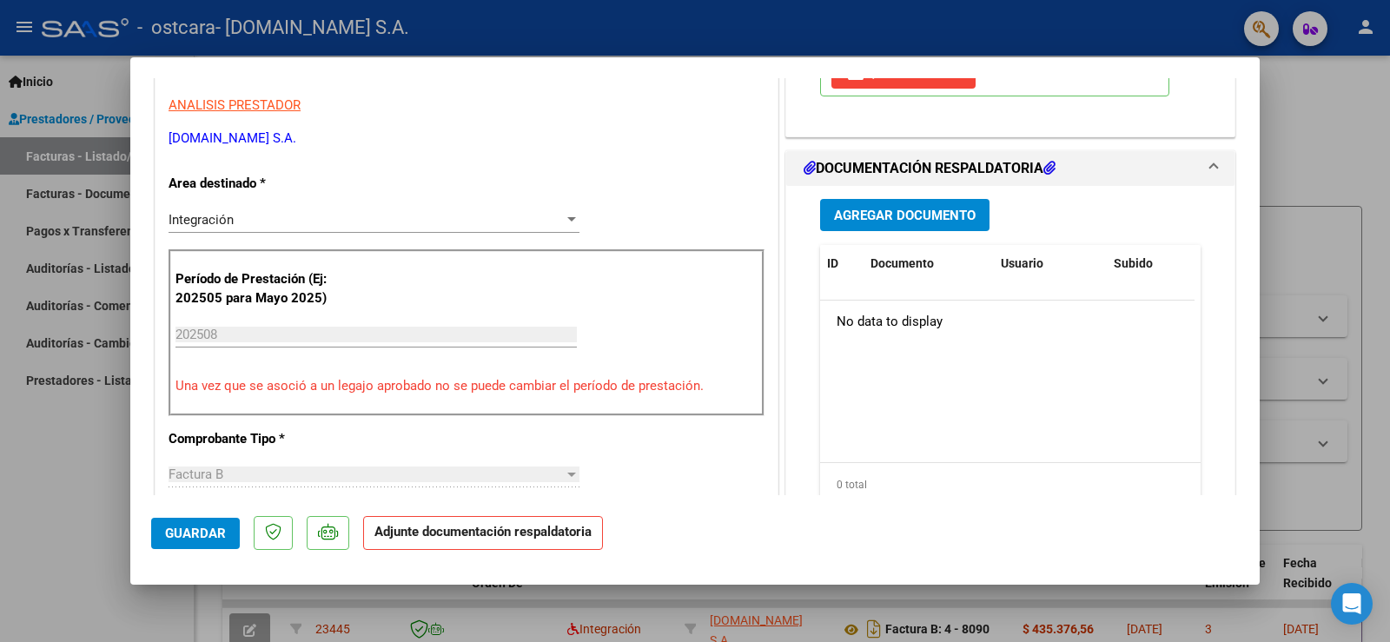
click at [904, 218] on span "Agregar Documento" at bounding box center [905, 216] width 142 height 16
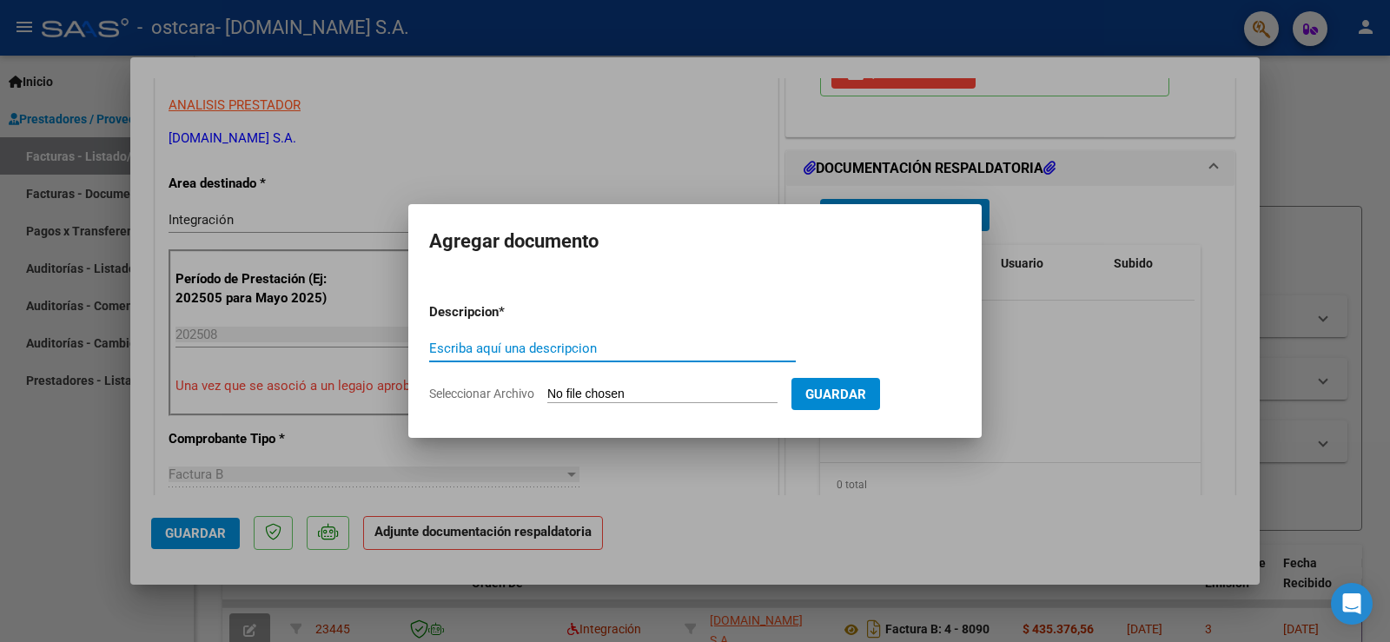
click at [594, 342] on input "Escriba aquí una descripcion" at bounding box center [612, 349] width 367 height 16
type input "PLANILLA DE ASISTENCIA"
click at [699, 391] on input "Seleccionar Archivo" at bounding box center [662, 395] width 230 height 17
type input "C:\fakepath\OSTCARA 8-2025 TTO [PERSON_NAME].pdf"
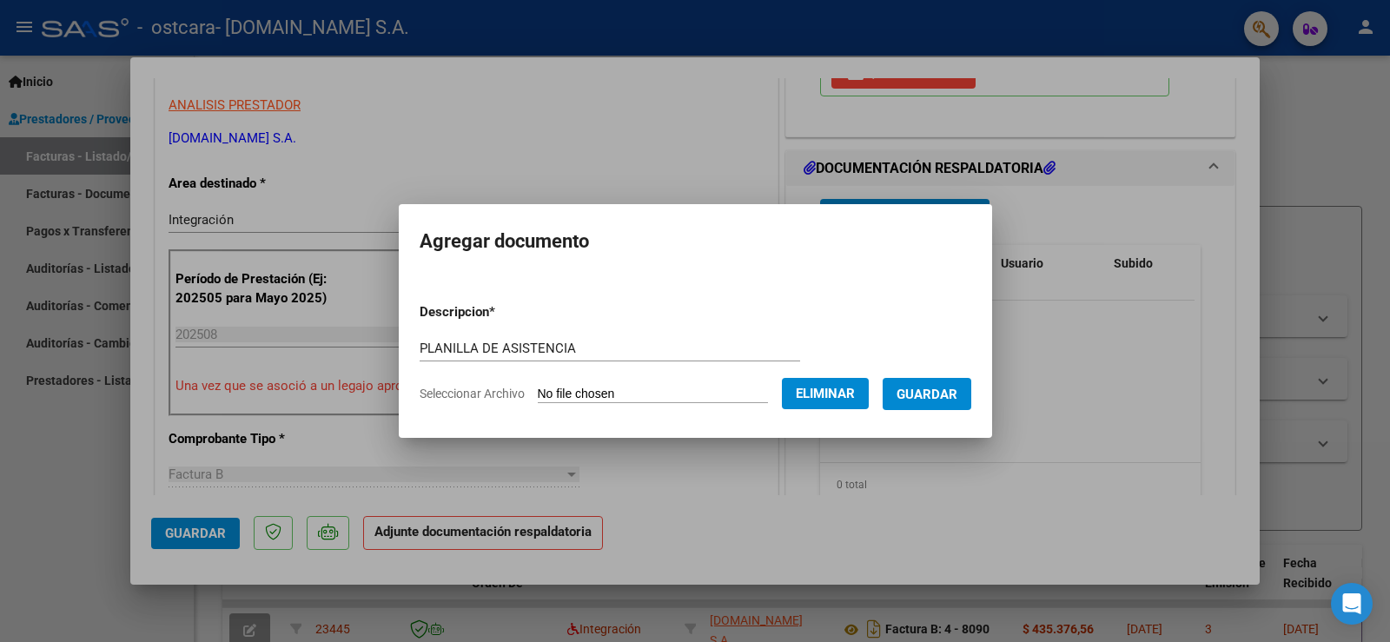
click at [940, 401] on span "Guardar" at bounding box center [927, 395] width 61 height 16
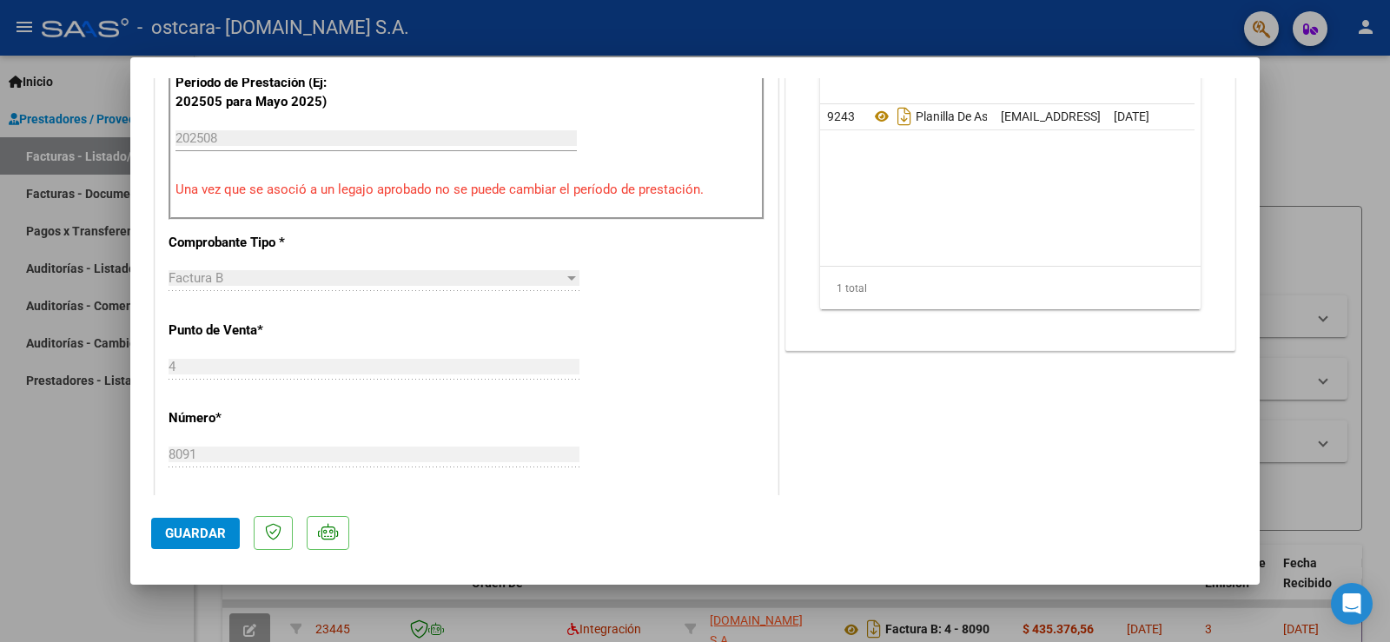
scroll to position [530, 0]
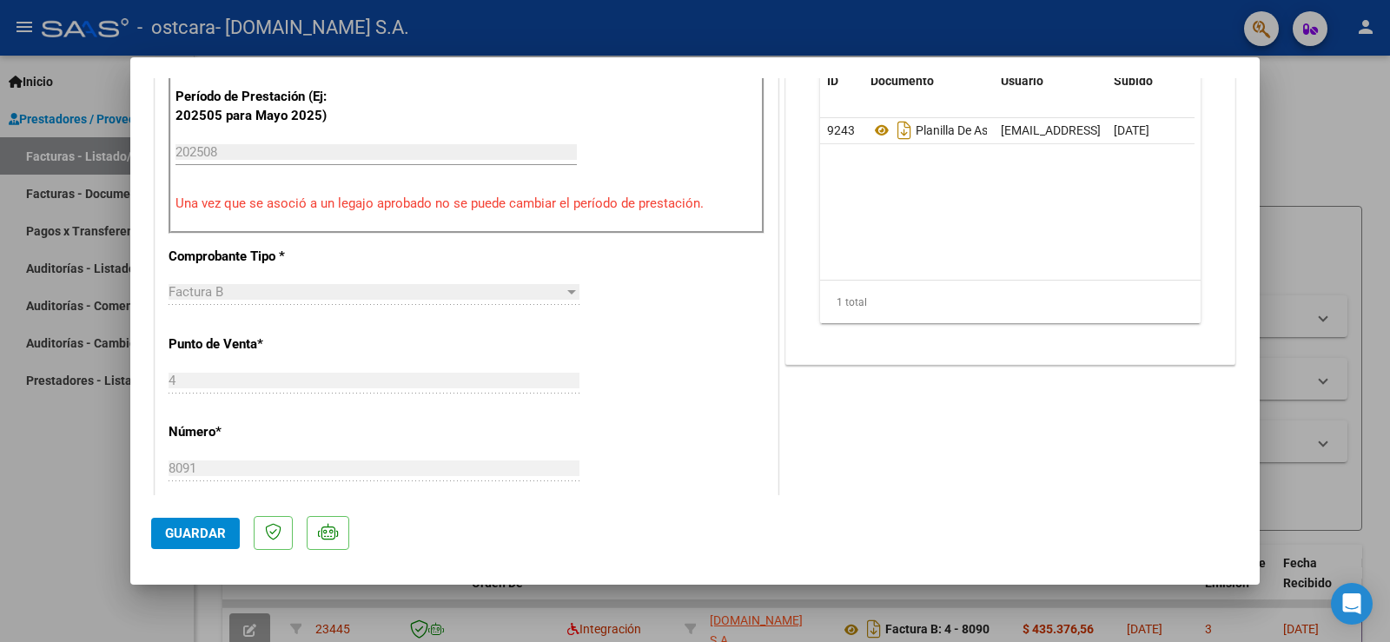
click at [208, 535] on span "Guardar" at bounding box center [195, 534] width 61 height 16
click at [1361, 158] on div at bounding box center [695, 321] width 1390 height 642
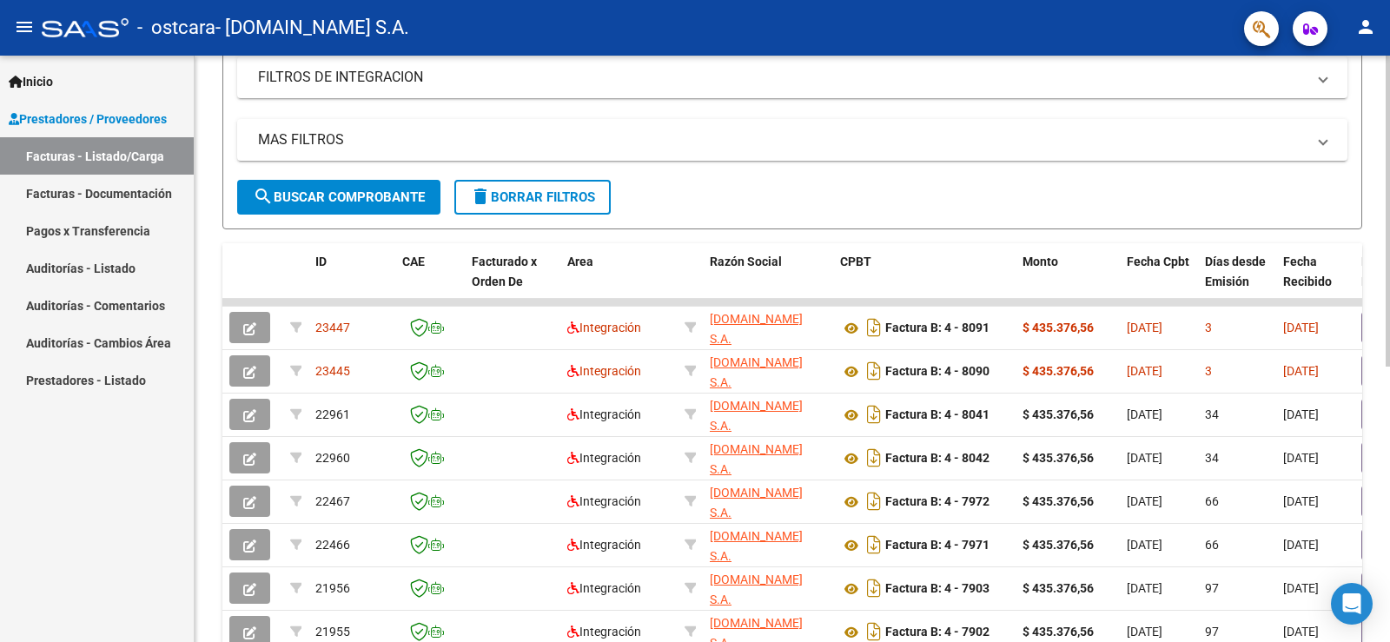
scroll to position [348, 0]
